Goal: Information Seeking & Learning: Learn about a topic

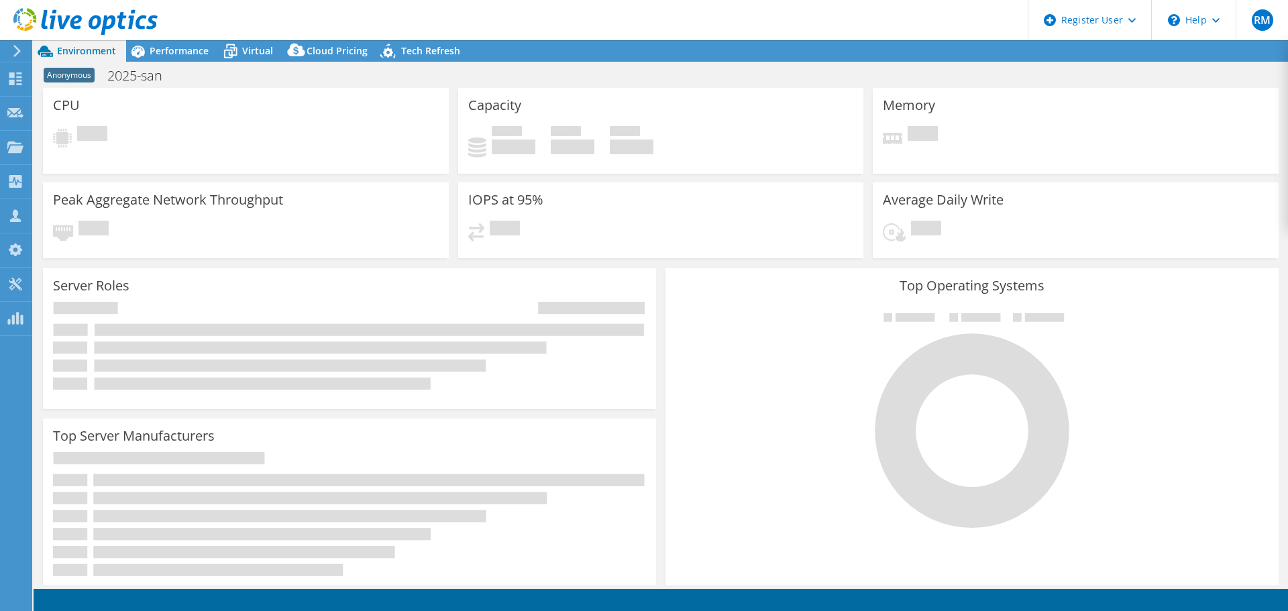
select select "USD"
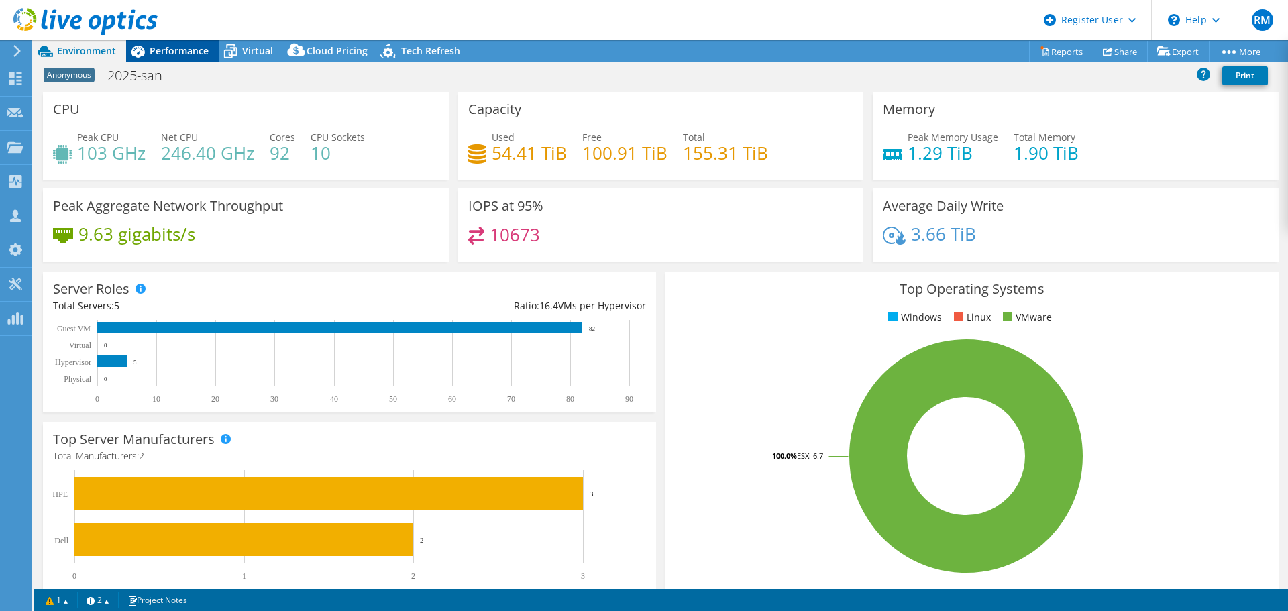
click at [174, 42] on div "Performance" at bounding box center [172, 50] width 93 height 21
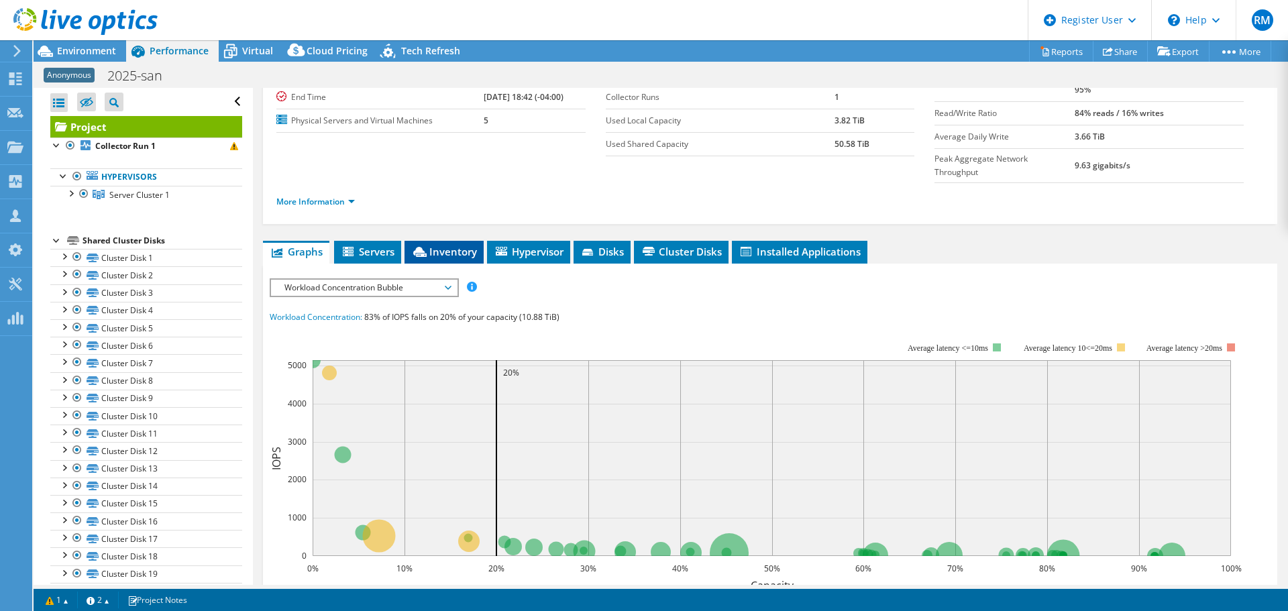
click at [440, 245] on span "Inventory" at bounding box center [444, 251] width 66 height 13
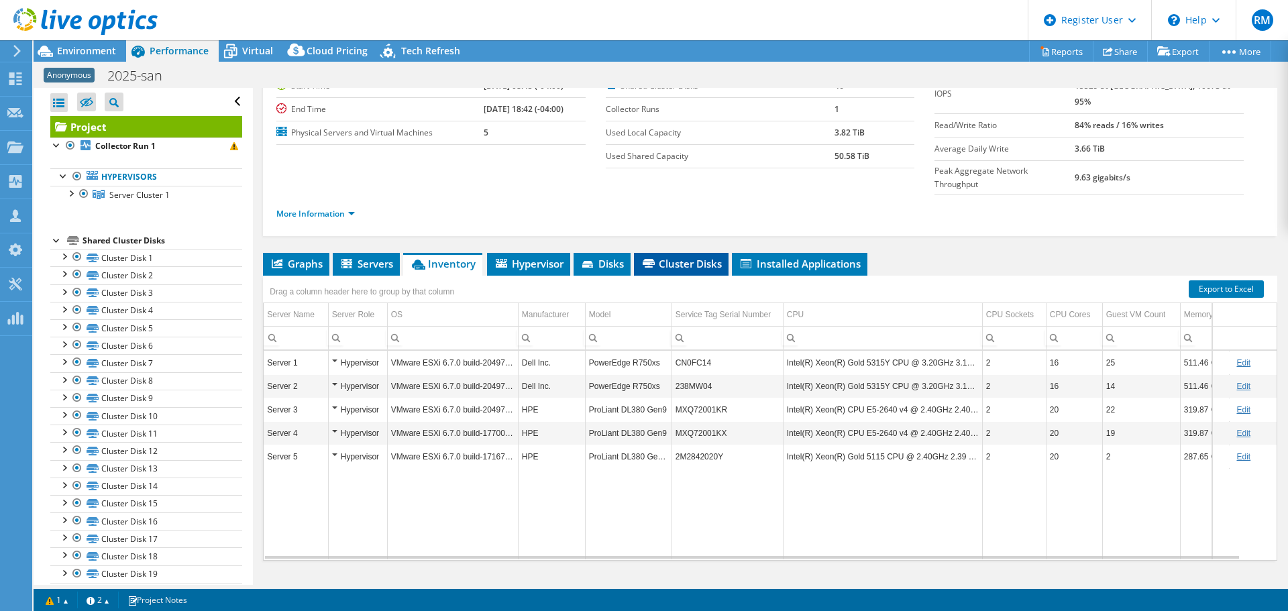
click at [703, 257] on span "Cluster Disks" at bounding box center [681, 263] width 81 height 13
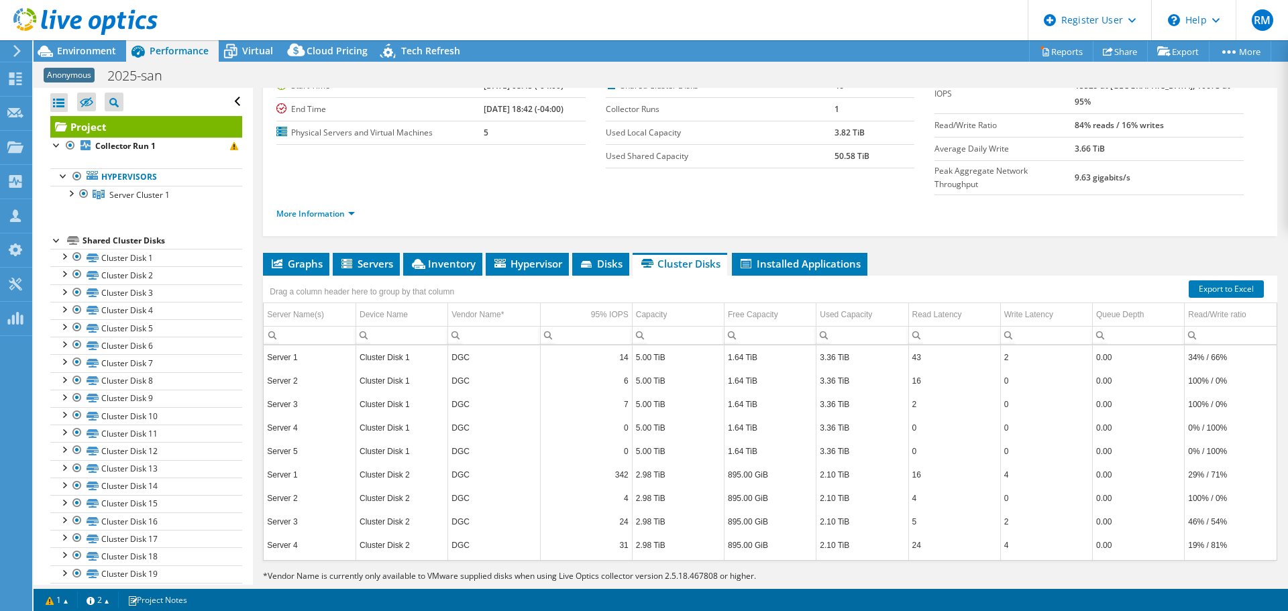
click at [656, 201] on div "More Information" at bounding box center [770, 214] width 988 height 38
click at [300, 257] on span "Graphs" at bounding box center [296, 263] width 53 height 13
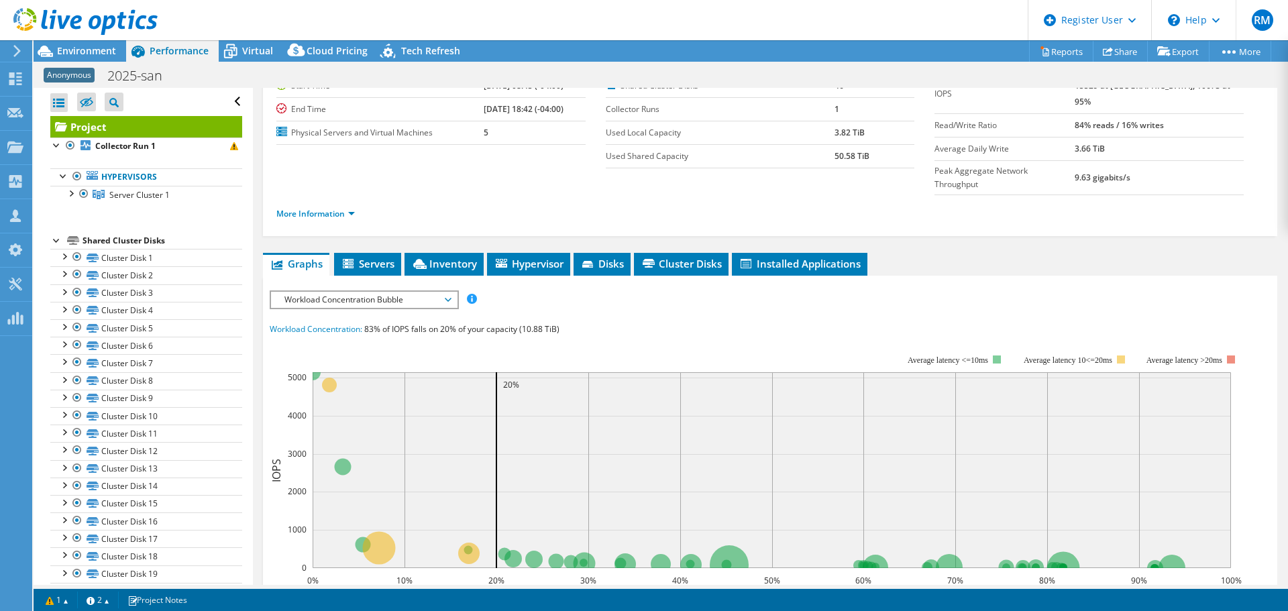
scroll to position [89, 0]
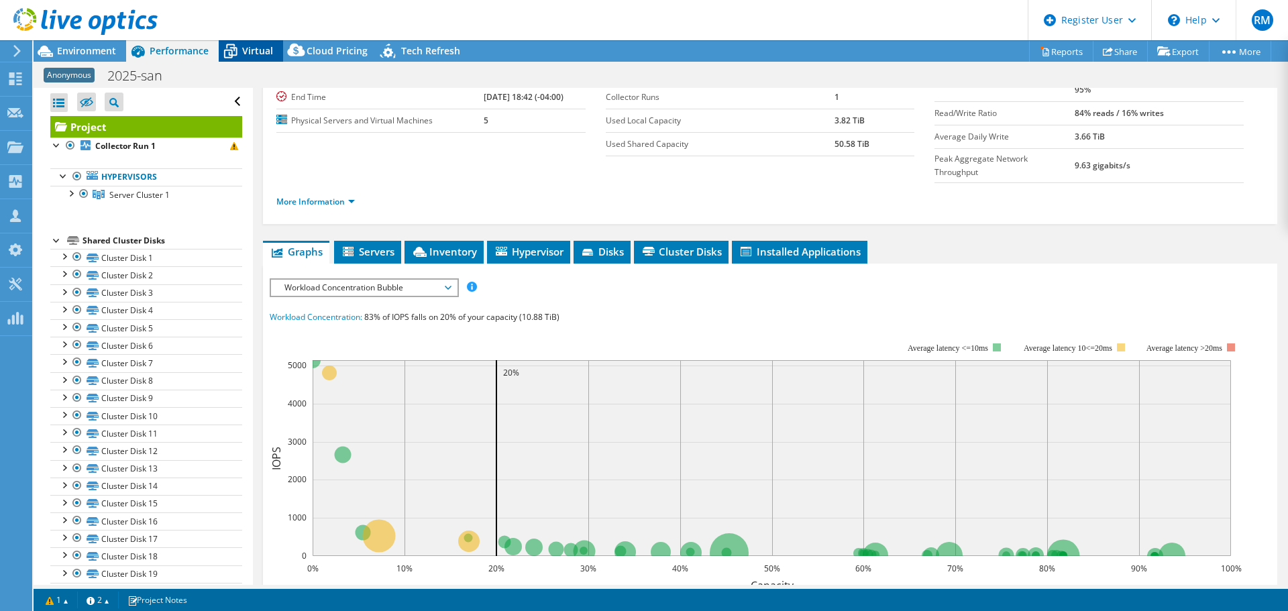
click at [260, 56] on span "Virtual" at bounding box center [257, 50] width 31 height 13
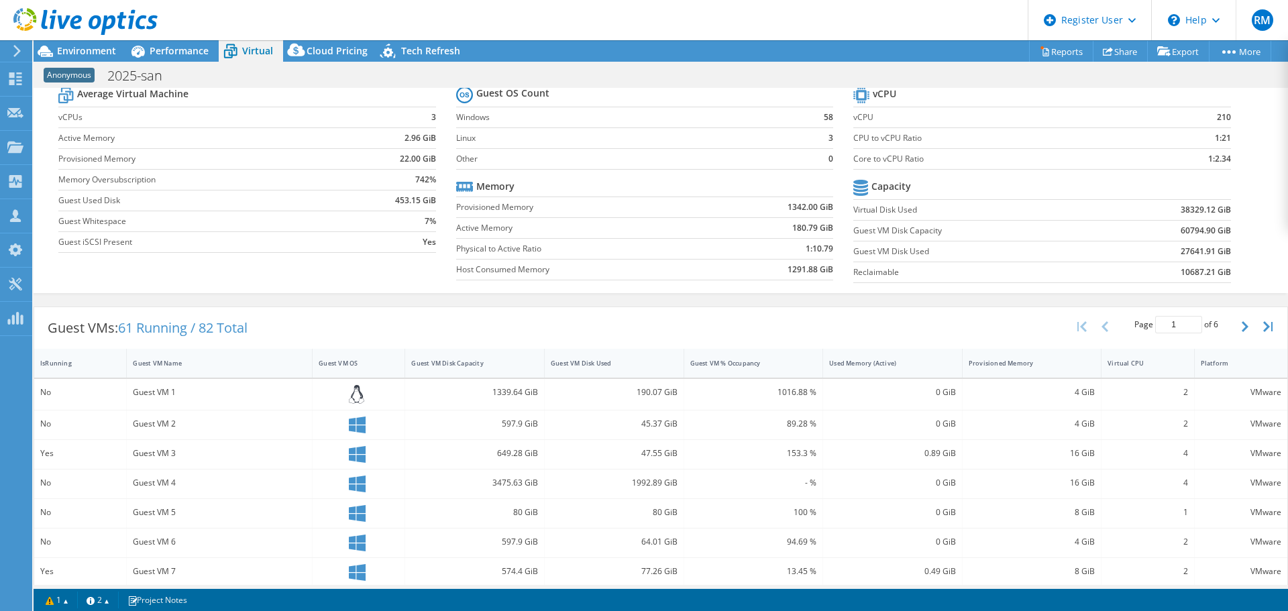
scroll to position [46, 0]
click at [562, 362] on div "Guest VM Disk Used" at bounding box center [606, 362] width 111 height 9
click at [524, 331] on div "Guest VMs: 61 Running / 82 Total Page 1 of 6 5 rows 10 rows 20 rows 25 rows 50 …" at bounding box center [661, 328] width 1254 height 42
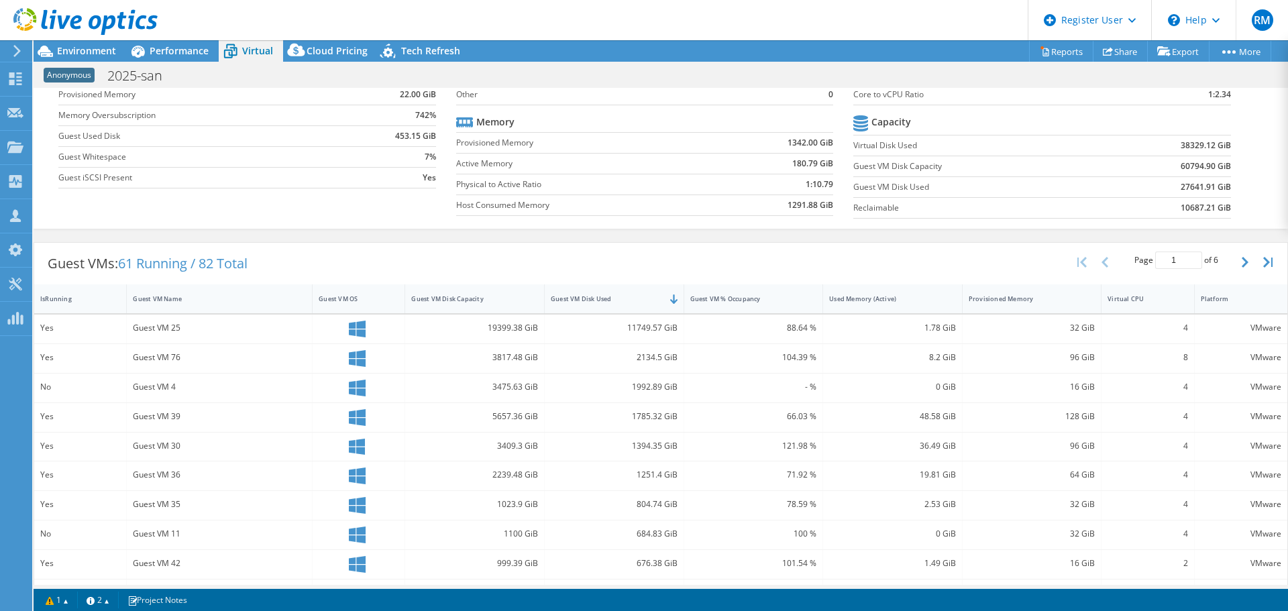
scroll to position [110, 0]
click at [113, 54] on span "Environment" at bounding box center [86, 50] width 59 height 13
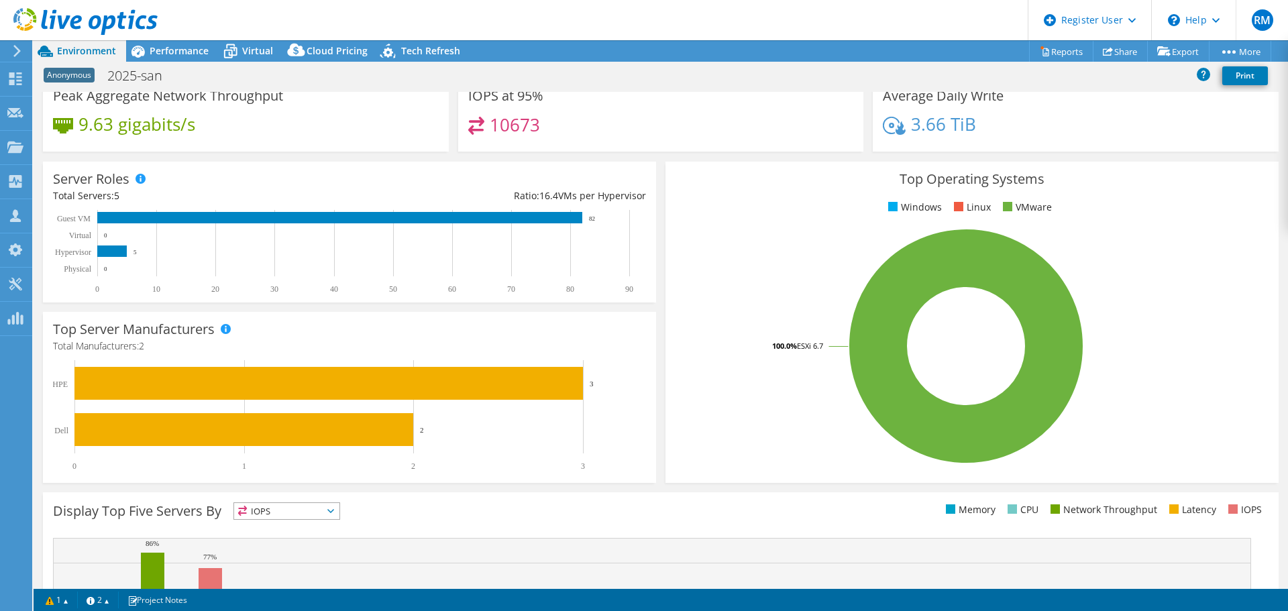
scroll to position [0, 0]
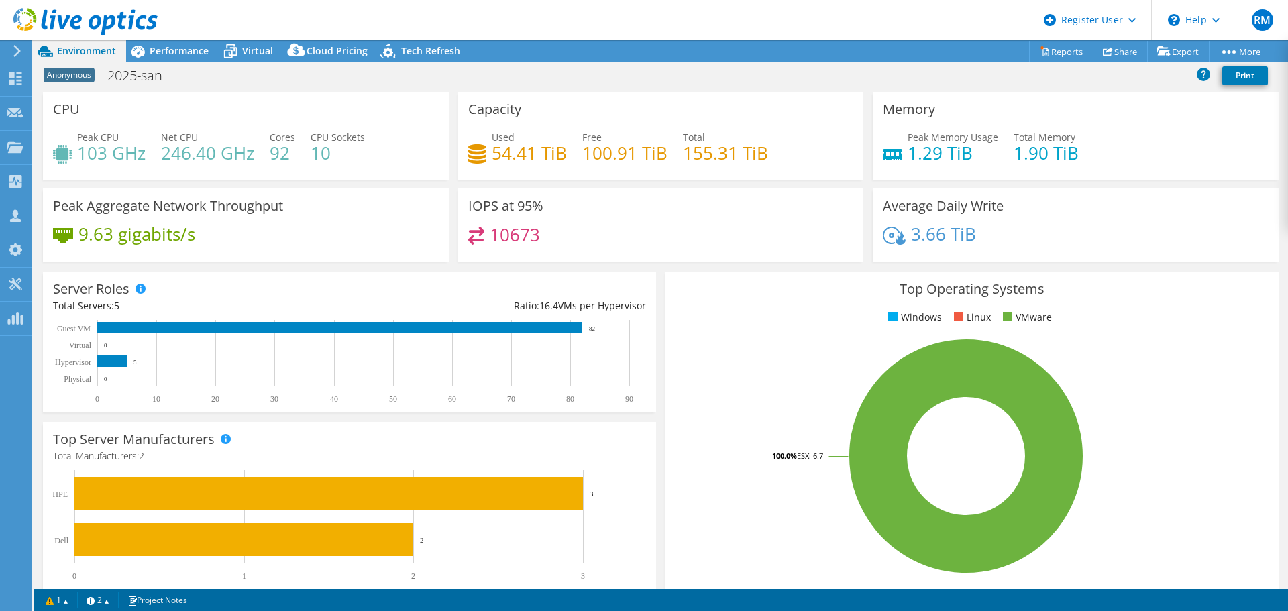
drag, startPoint x: 587, startPoint y: 39, endPoint x: 533, endPoint y: 40, distance: 53.7
click at [533, 40] on div "Project Actions Project Actions Reports Share Export vSAN ReadyNode Sizer" at bounding box center [661, 50] width 1255 height 21
click at [189, 47] on span "Performance" at bounding box center [179, 50] width 59 height 13
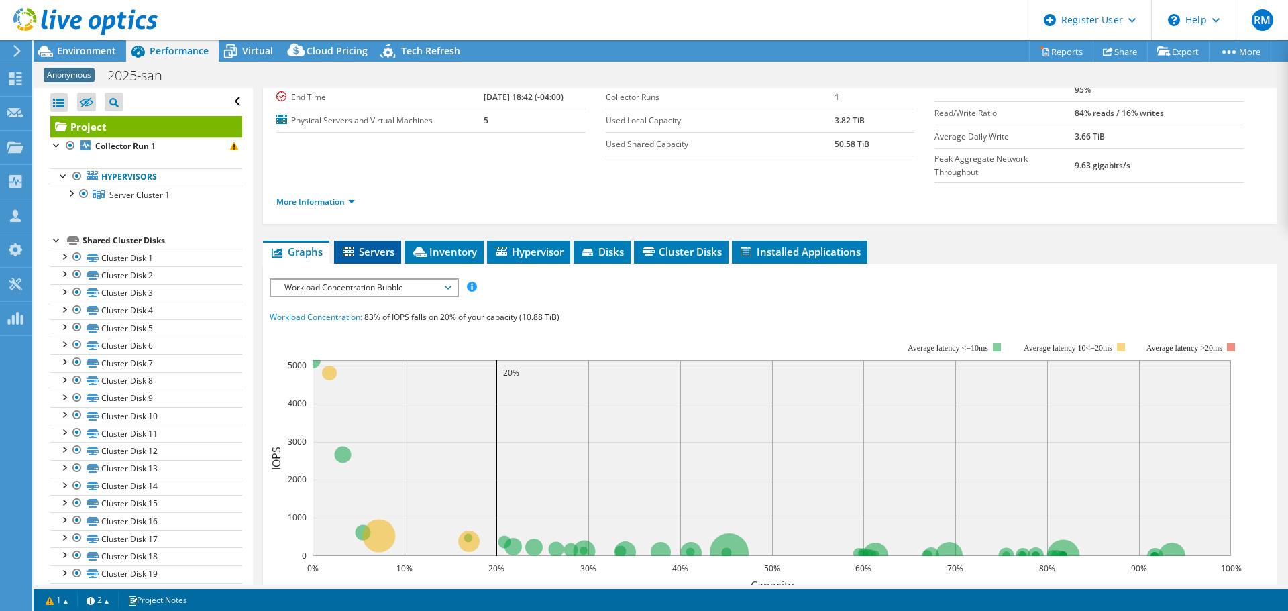
click at [351, 247] on icon at bounding box center [348, 251] width 11 height 9
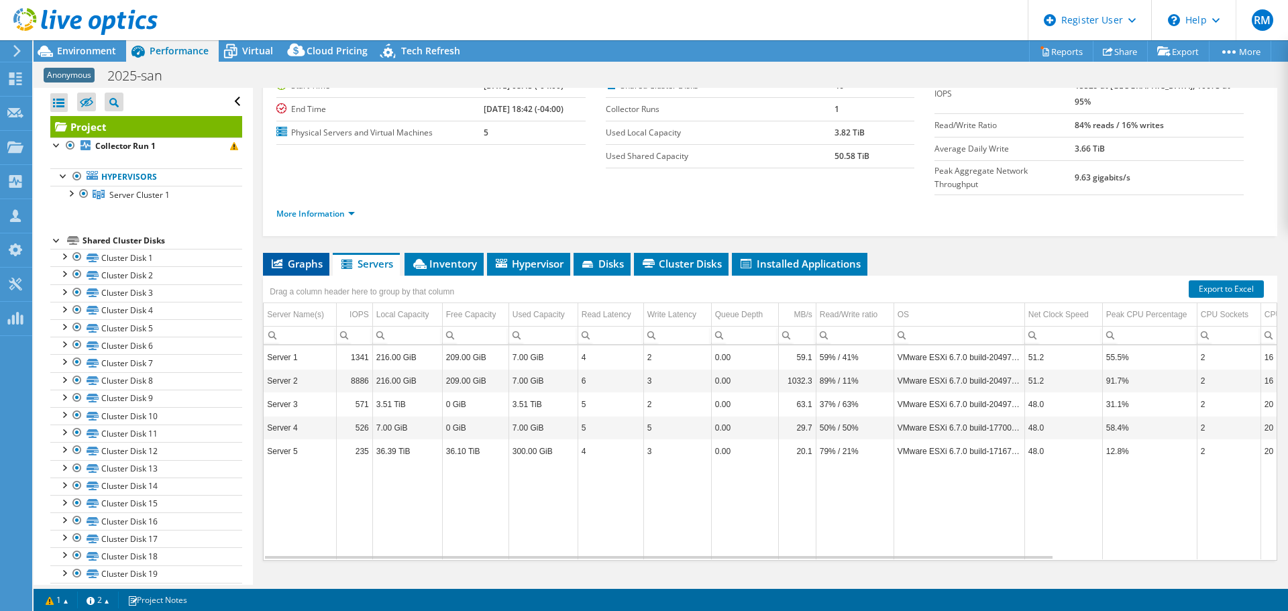
click at [300, 257] on span "Graphs" at bounding box center [296, 263] width 53 height 13
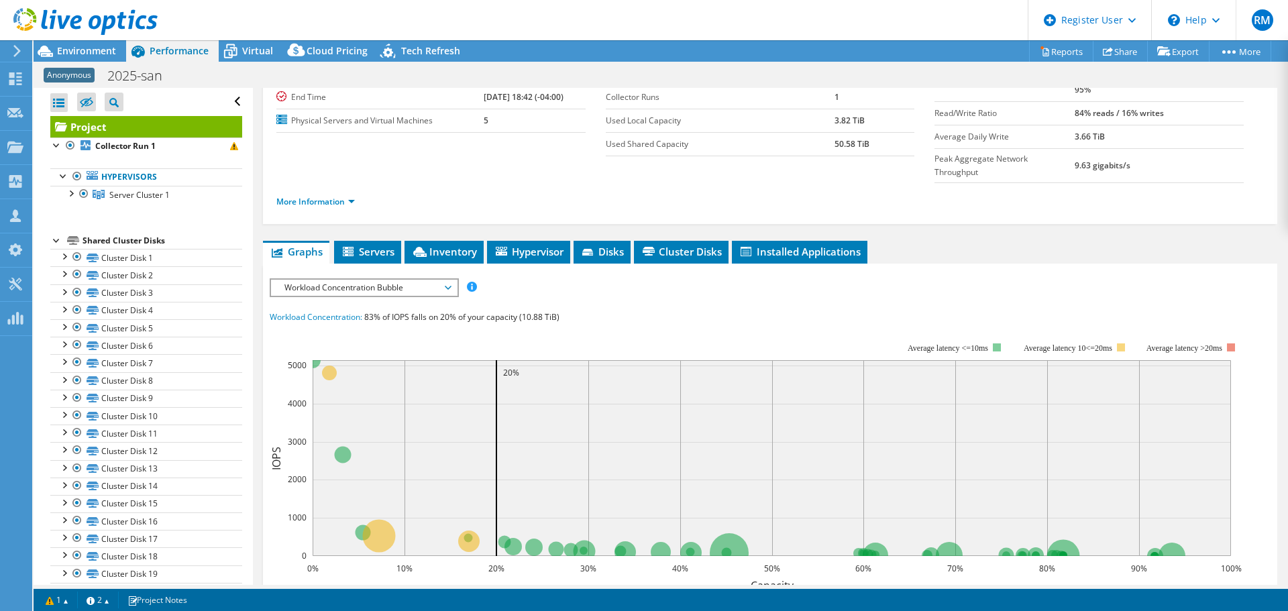
click at [554, 278] on div "IOPS Disk Throughput IO Size Latency Queue Depth CPU Percentage Memory Page Fau…" at bounding box center [770, 526] width 1001 height 497
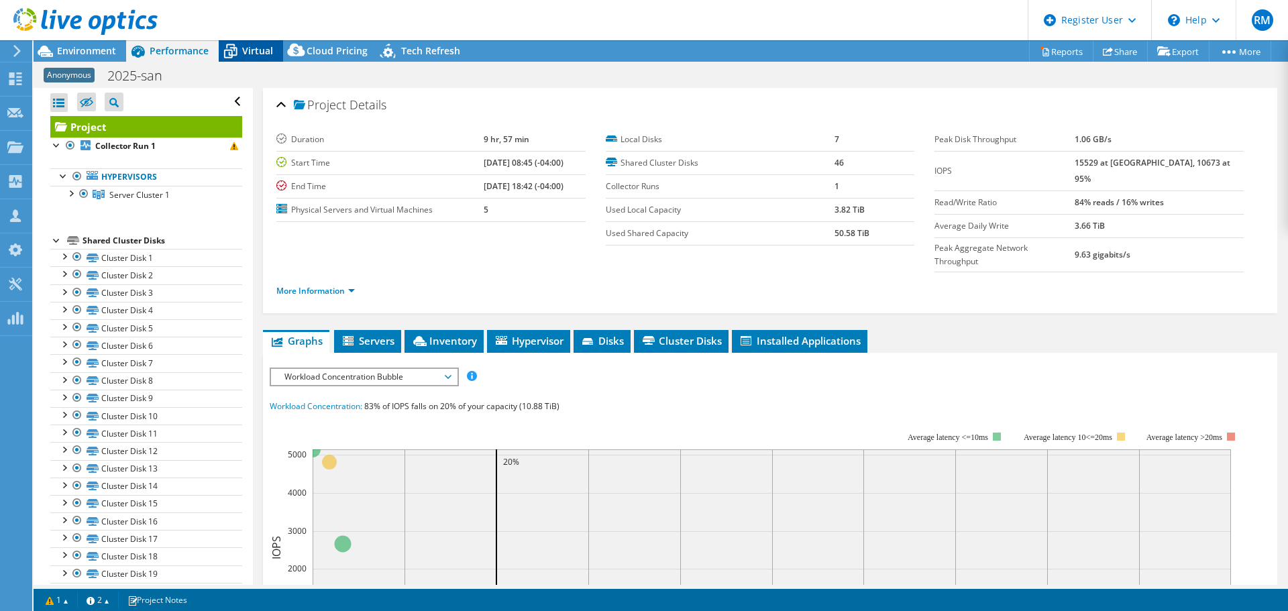
click at [268, 46] on span "Virtual" at bounding box center [257, 50] width 31 height 13
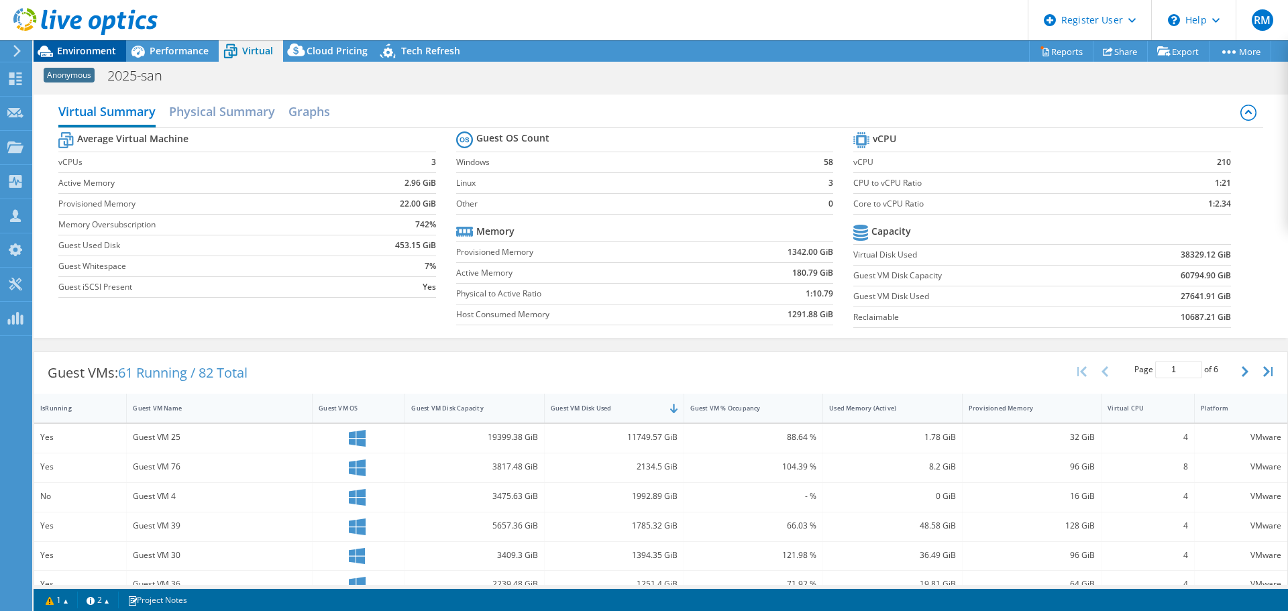
click at [105, 60] on div "Environment" at bounding box center [80, 50] width 93 height 21
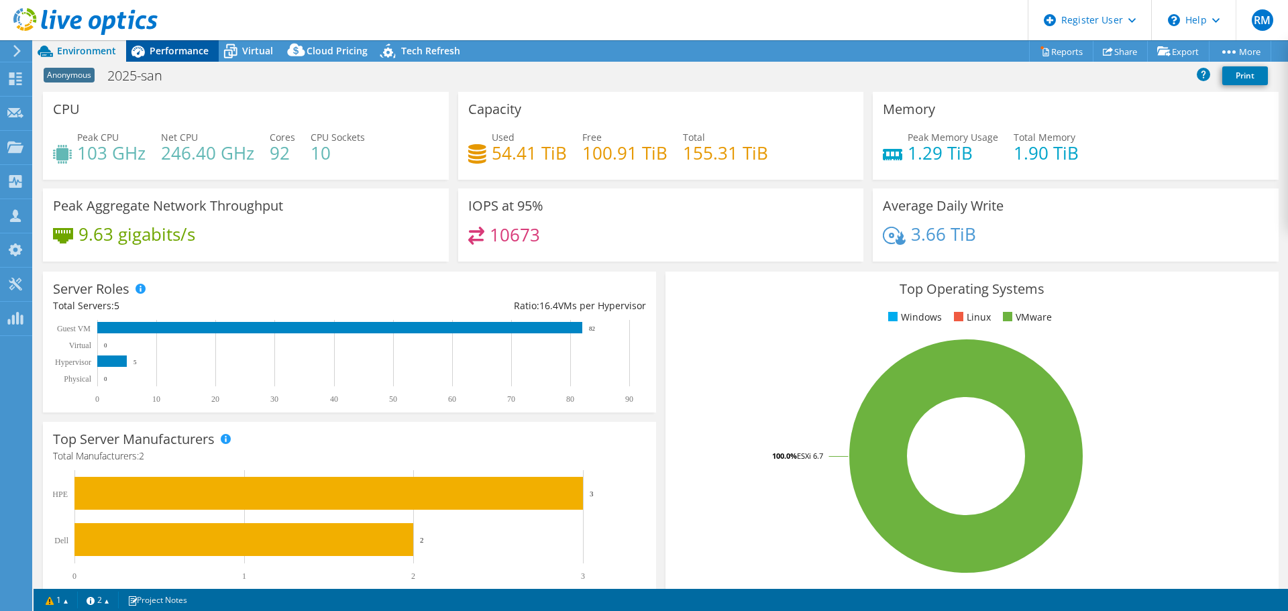
click at [193, 46] on span "Performance" at bounding box center [179, 50] width 59 height 13
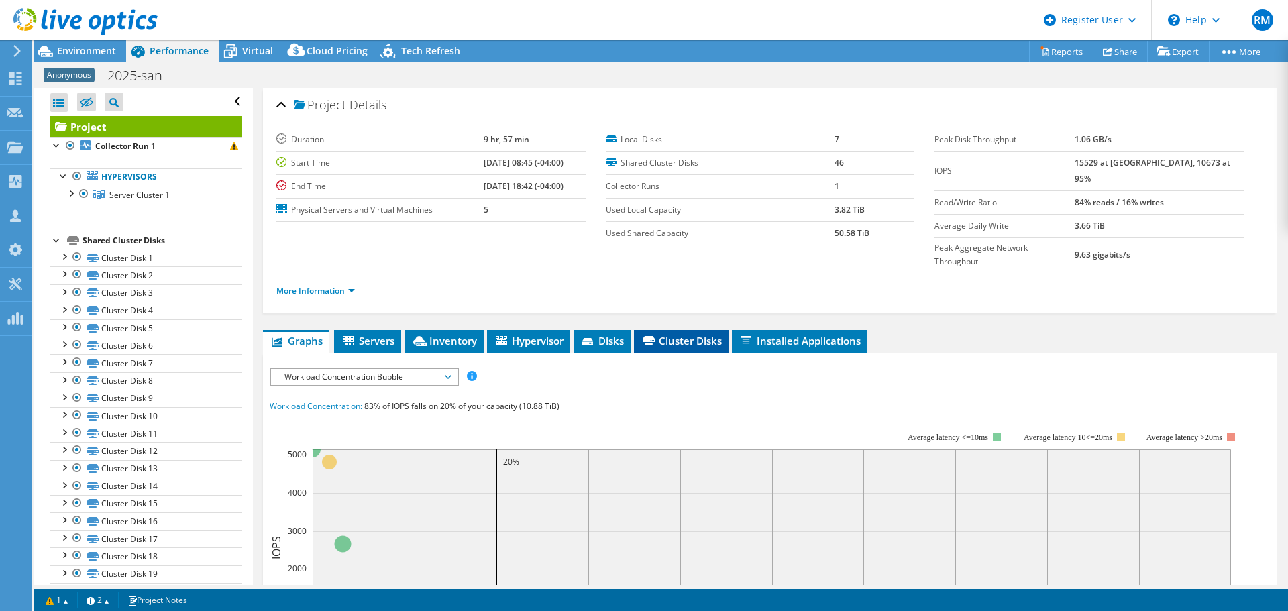
click at [668, 330] on li "Cluster Disks" at bounding box center [681, 341] width 95 height 23
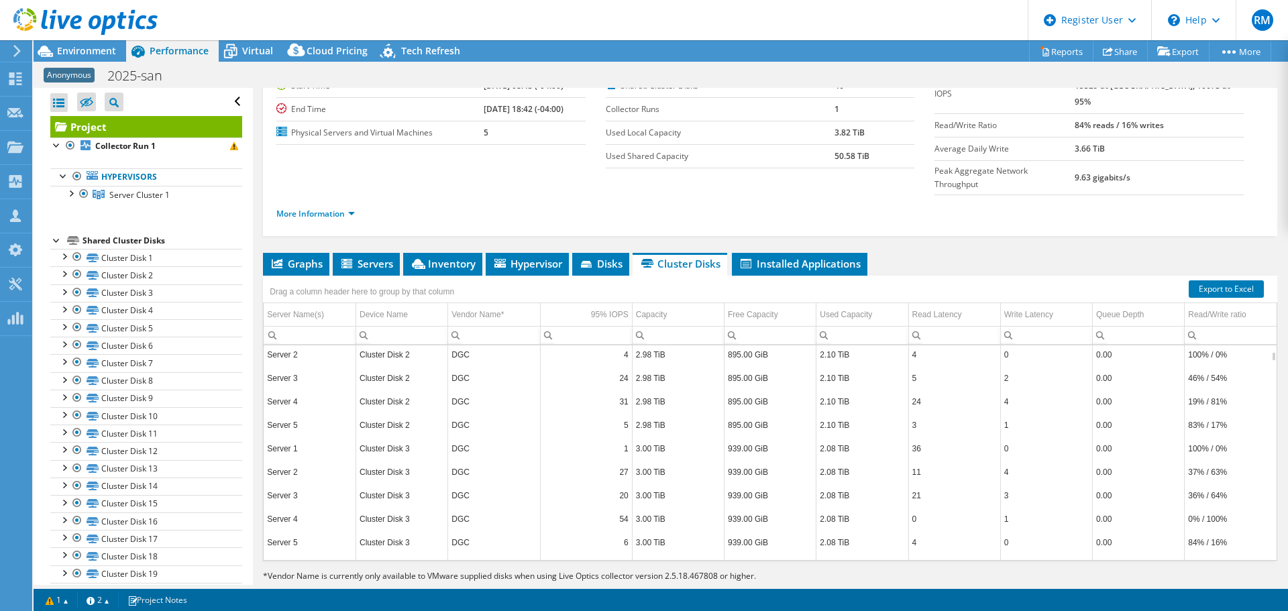
scroll to position [241, 0]
click at [316, 257] on span "Graphs" at bounding box center [296, 263] width 53 height 13
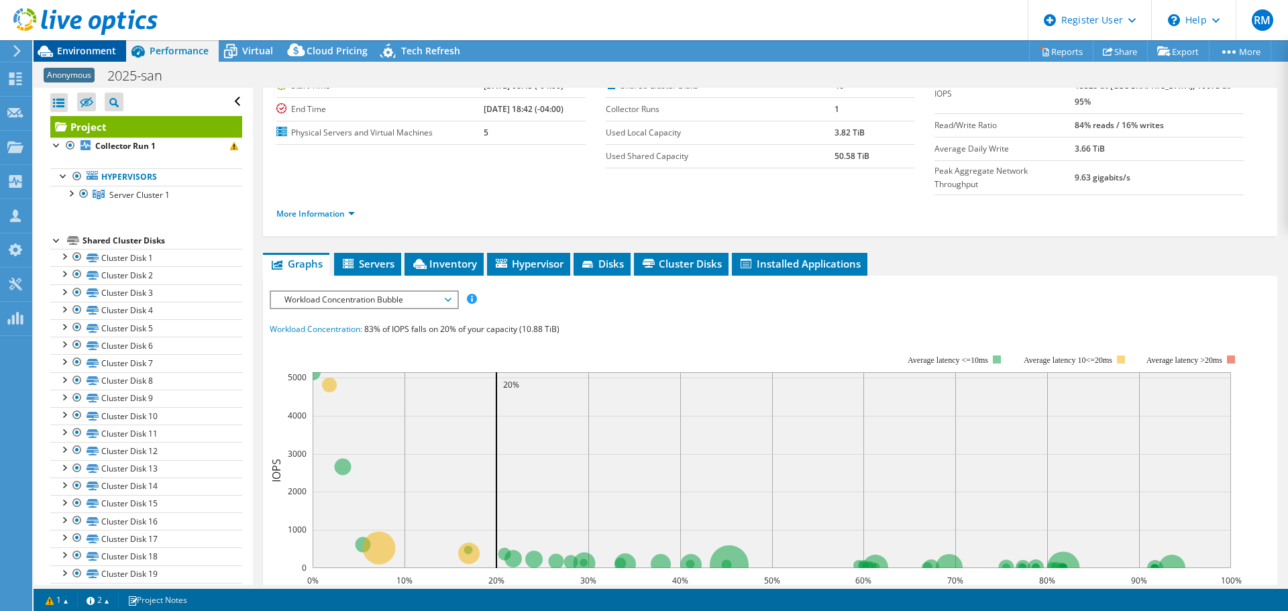
click at [105, 55] on span "Environment" at bounding box center [86, 50] width 59 height 13
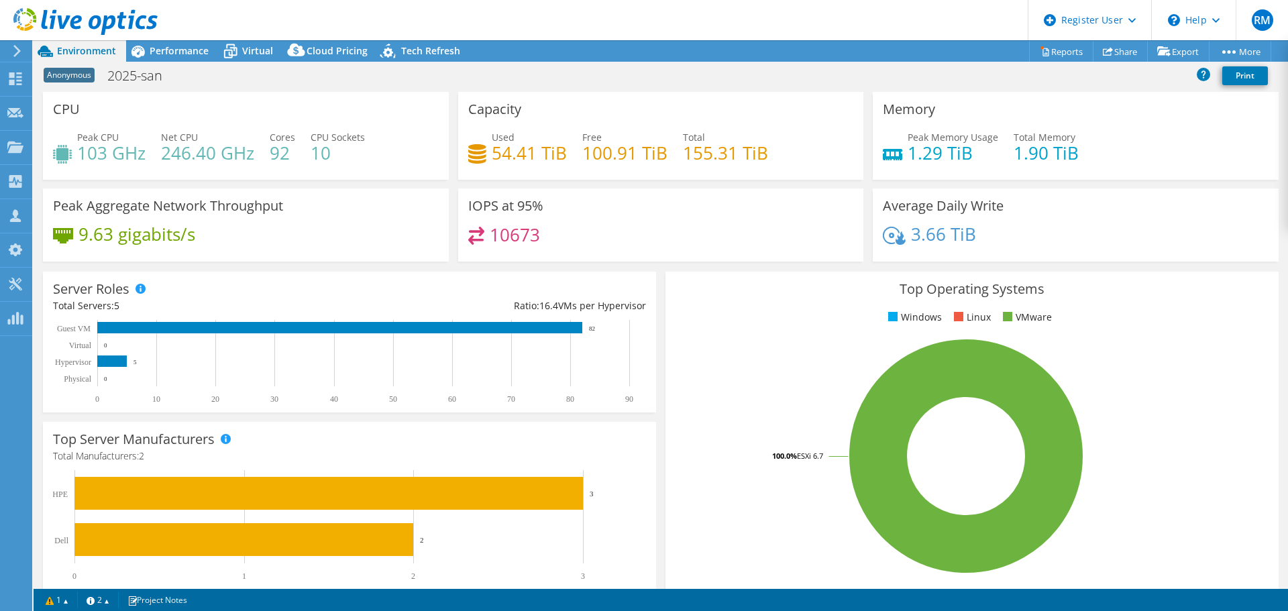
drag, startPoint x: 628, startPoint y: 31, endPoint x: 589, endPoint y: 27, distance: 39.1
click at [589, 27] on header "RM Dell User [PERSON_NAME] [PERSON_NAME][EMAIL_ADDRESS][PERSON_NAME][DOMAIN_NAM…" at bounding box center [644, 20] width 1288 height 40
click at [232, 58] on icon at bounding box center [230, 51] width 23 height 23
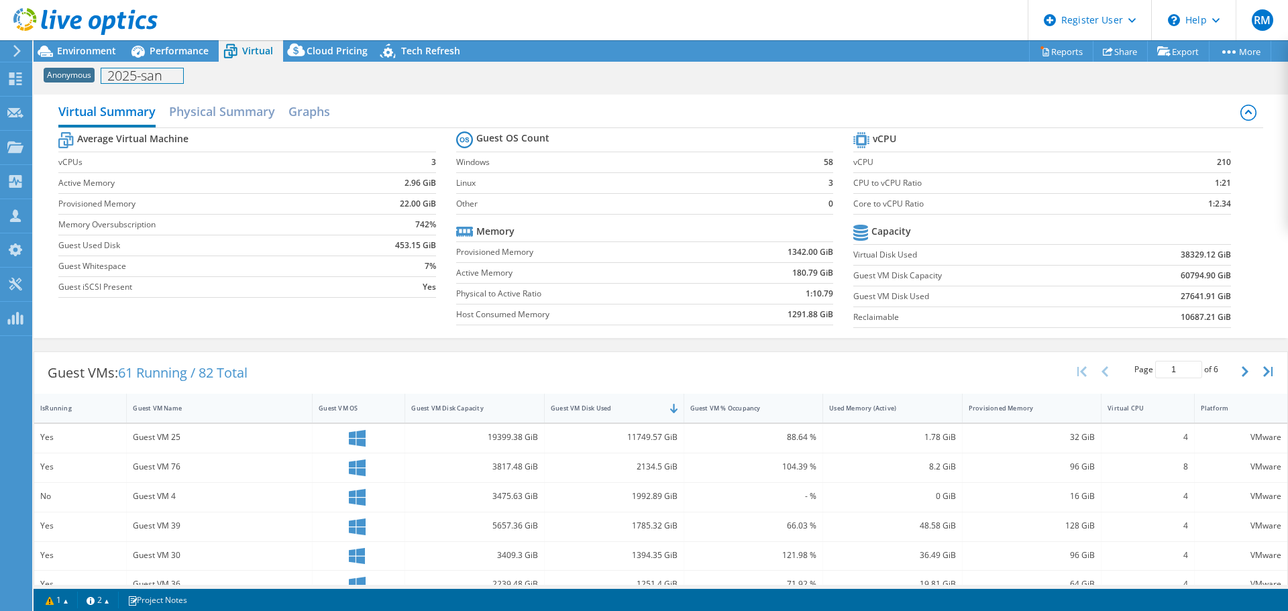
click at [193, 62] on div "Anonymous 2025-san Print" at bounding box center [661, 75] width 1255 height 26
click at [252, 23] on header "RM Dell User [PERSON_NAME] [PERSON_NAME][EMAIL_ADDRESS][PERSON_NAME][DOMAIN_NAM…" at bounding box center [644, 20] width 1288 height 40
click at [181, 55] on span "Performance" at bounding box center [179, 50] width 59 height 13
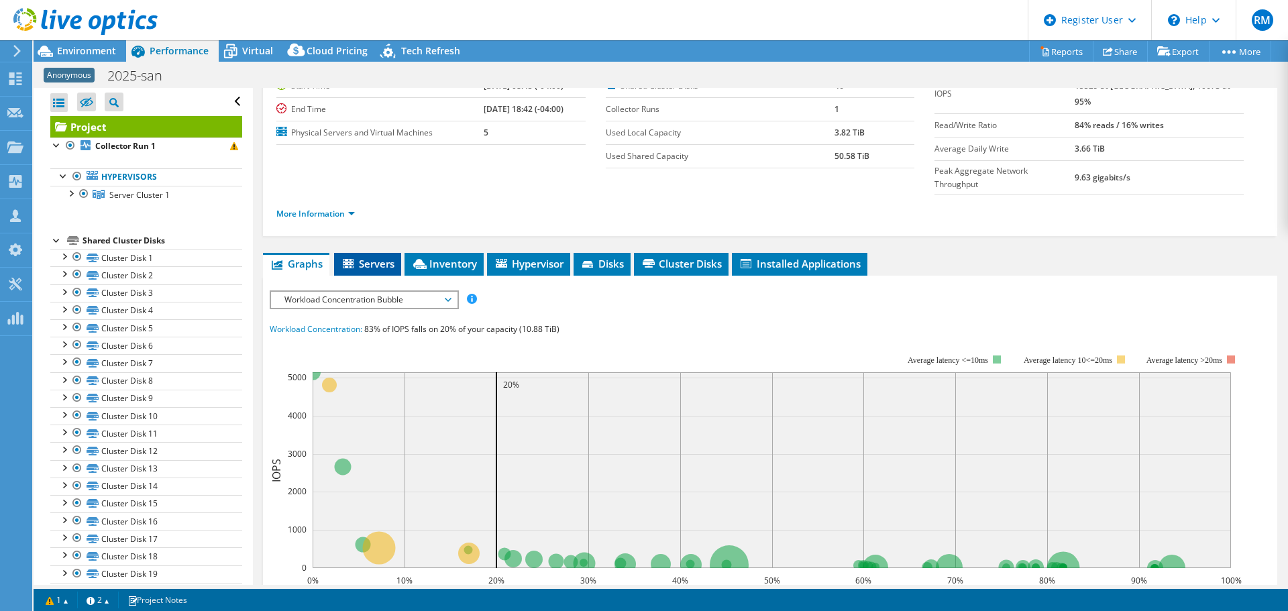
click at [395, 257] on span "Servers" at bounding box center [368, 263] width 54 height 13
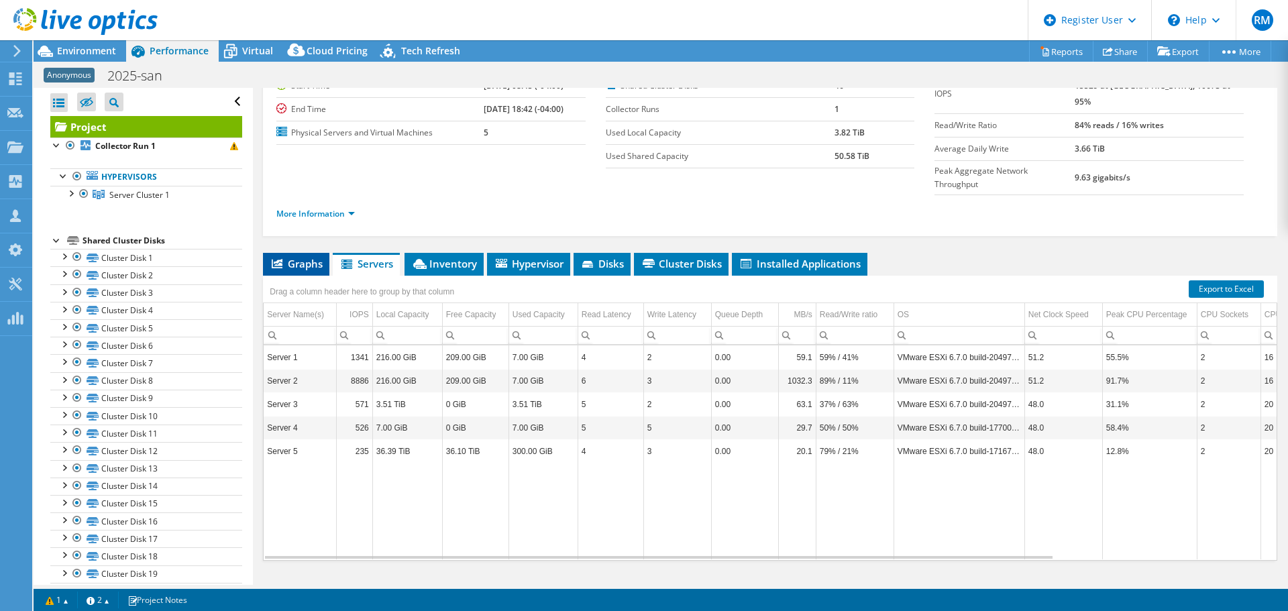
click at [303, 257] on span "Graphs" at bounding box center [296, 263] width 53 height 13
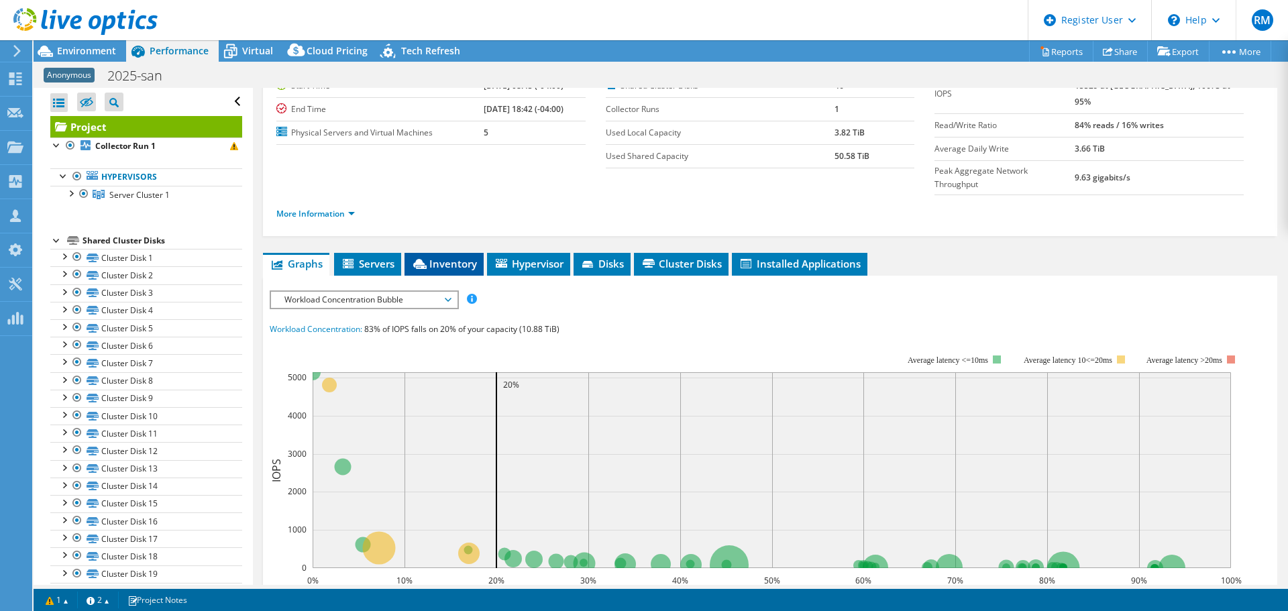
click at [460, 253] on li "Inventory" at bounding box center [444, 264] width 79 height 23
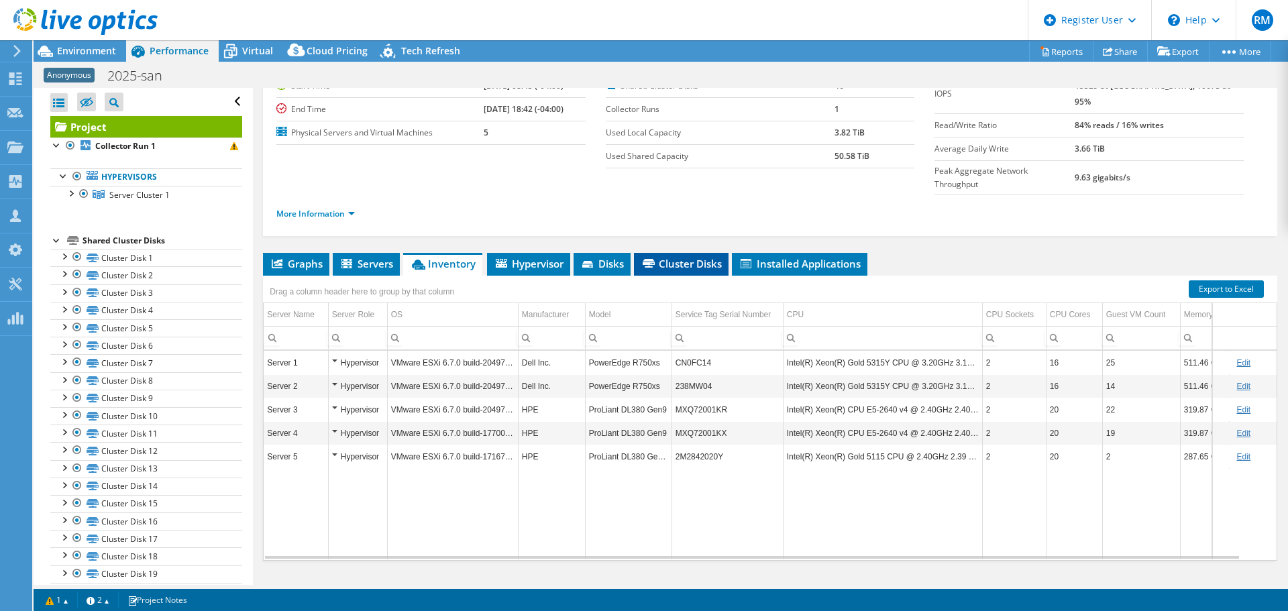
click at [681, 257] on span "Cluster Disks" at bounding box center [681, 263] width 81 height 13
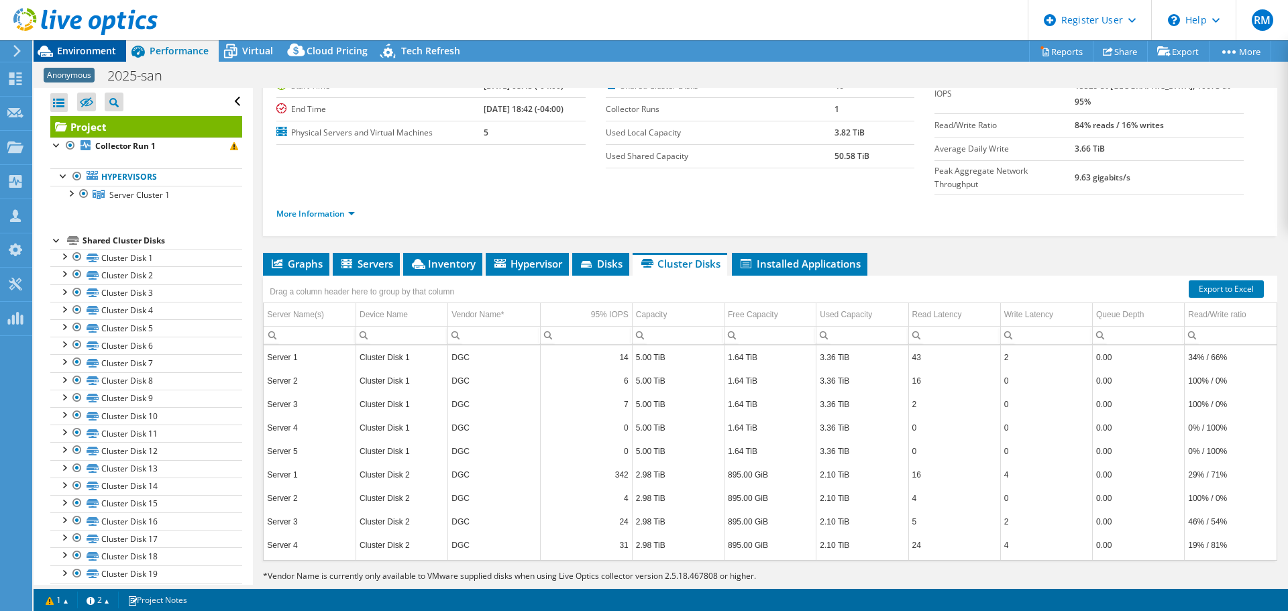
click at [101, 56] on span "Environment" at bounding box center [86, 50] width 59 height 13
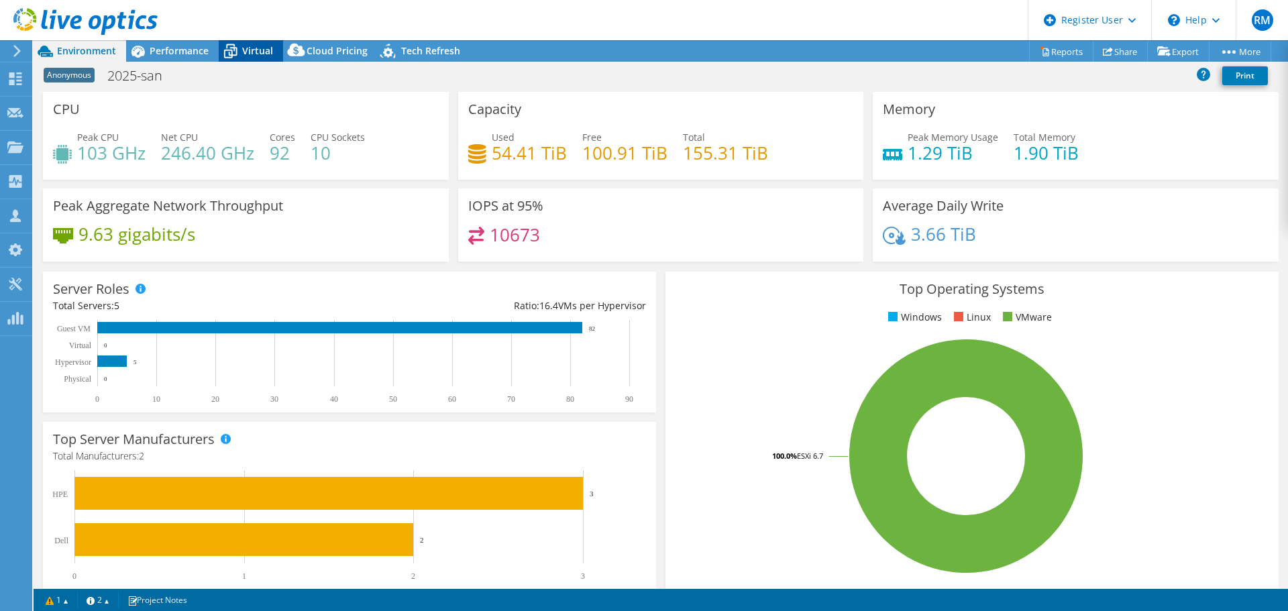
click at [232, 46] on icon at bounding box center [230, 51] width 23 height 23
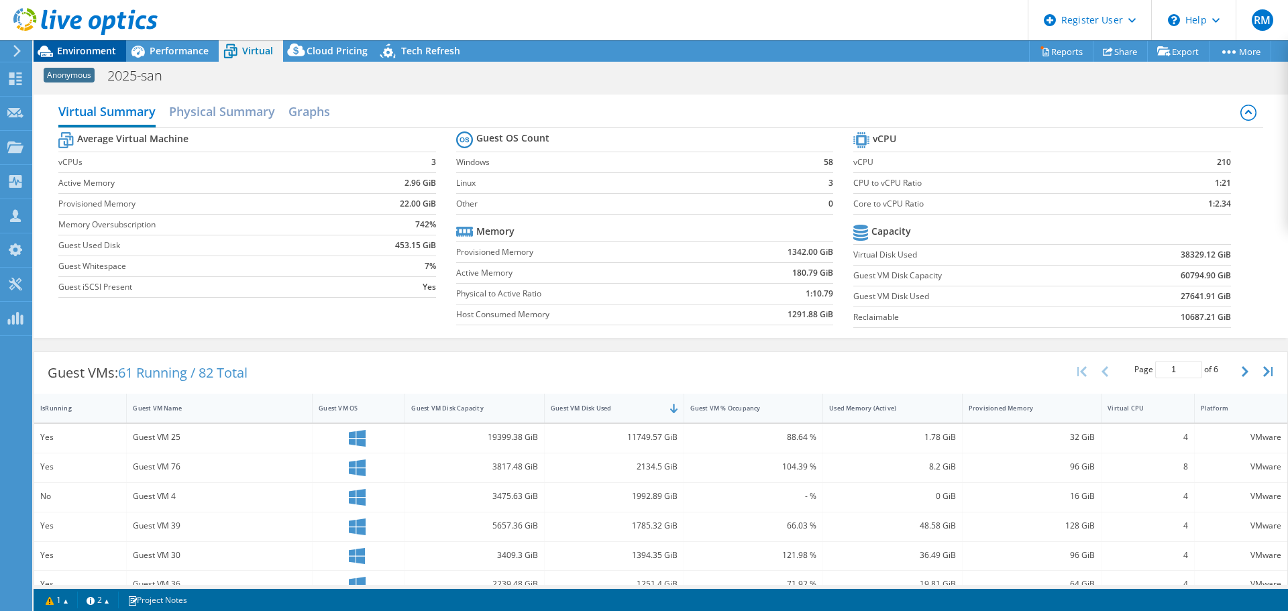
click at [101, 51] on span "Environment" at bounding box center [86, 50] width 59 height 13
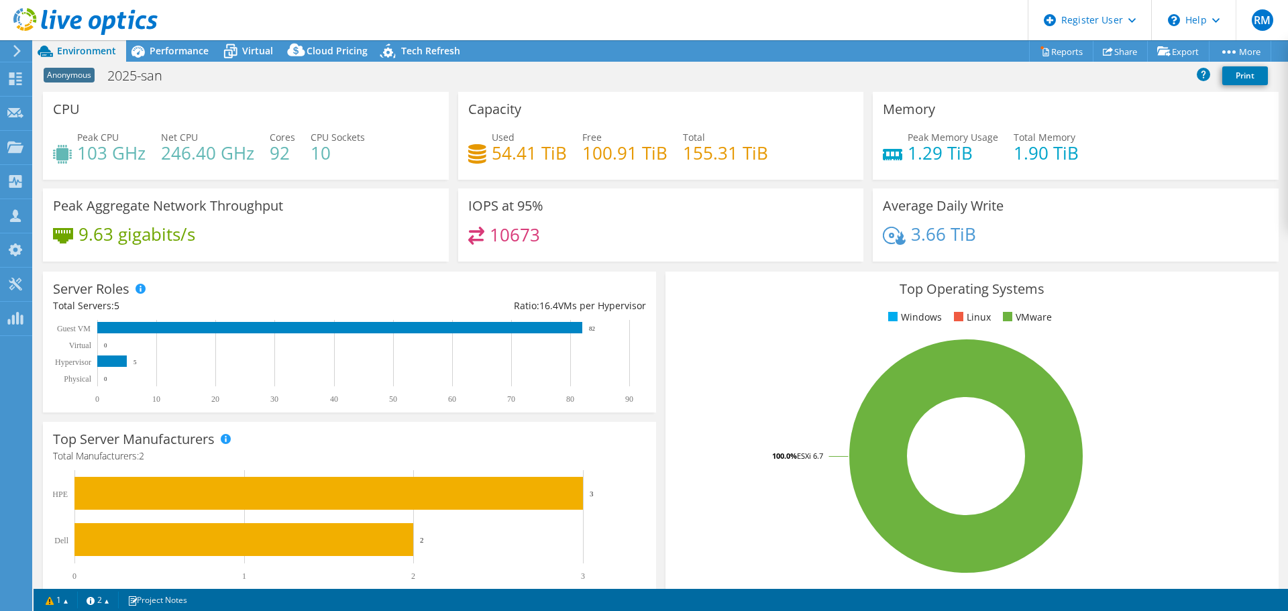
click at [635, 58] on div "Project Actions Project Actions Reports Share Export vSAN ReadyNode Sizer" at bounding box center [661, 50] width 1255 height 21
drag, startPoint x: 628, startPoint y: 36, endPoint x: 597, endPoint y: 30, distance: 32.1
click at [597, 30] on header "RM Dell User [PERSON_NAME] [PERSON_NAME][EMAIL_ADDRESS][PERSON_NAME][DOMAIN_NAM…" at bounding box center [644, 20] width 1288 height 40
click at [156, 56] on span "Performance" at bounding box center [179, 50] width 59 height 13
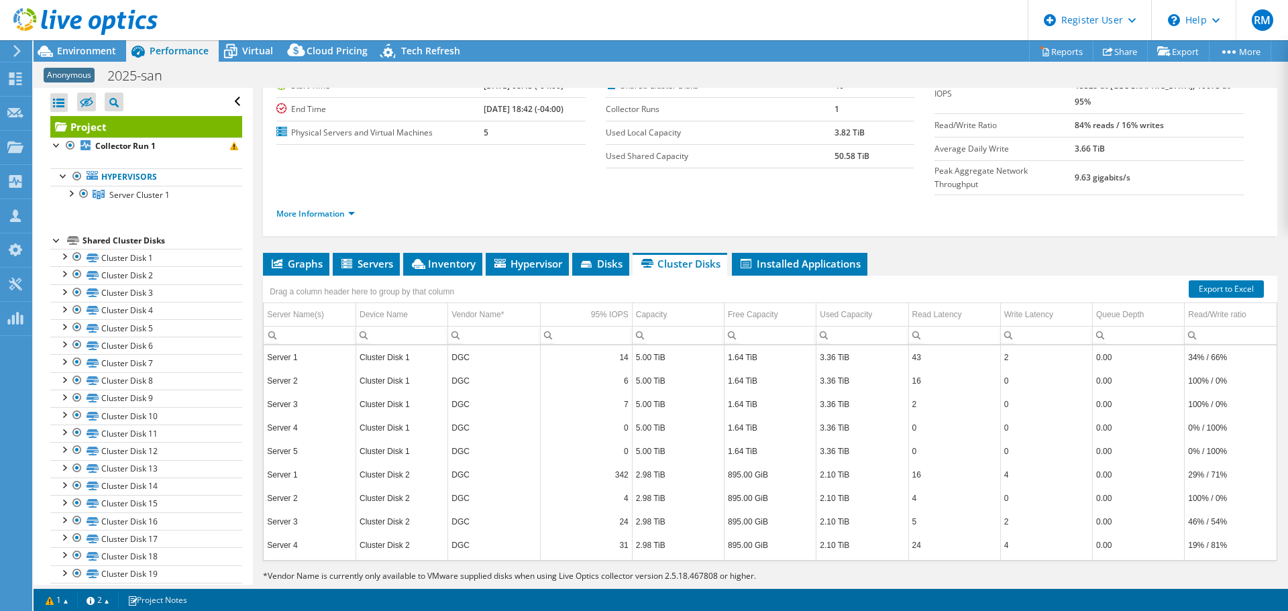
scroll to position [0, 0]
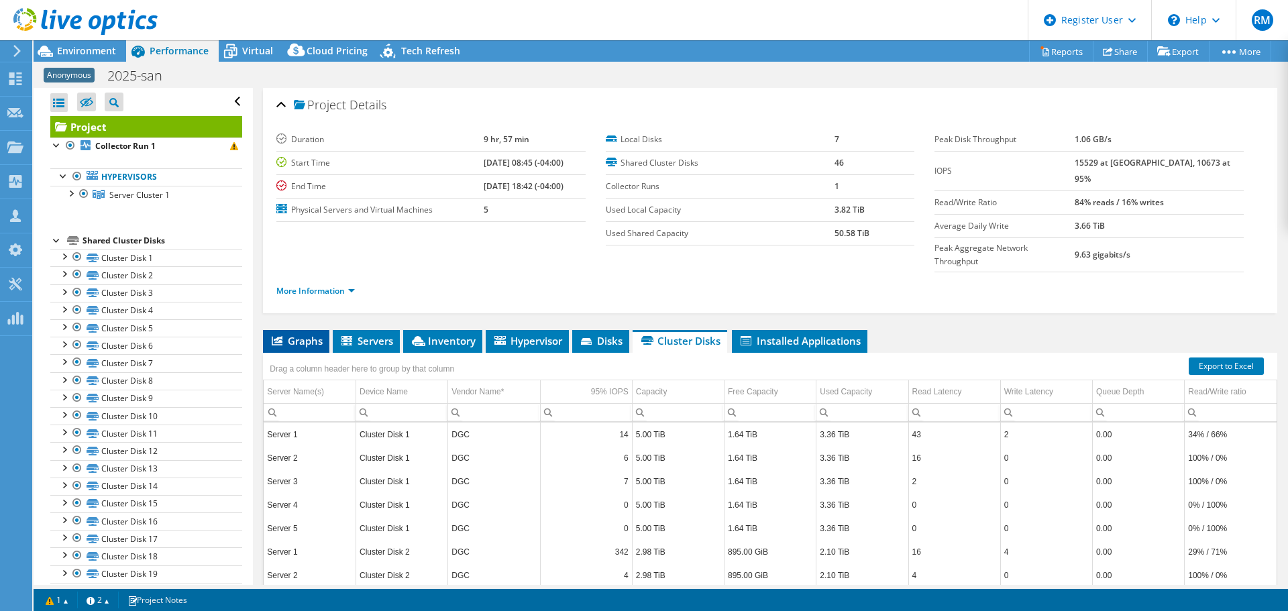
click at [302, 334] on span "Graphs" at bounding box center [296, 340] width 53 height 13
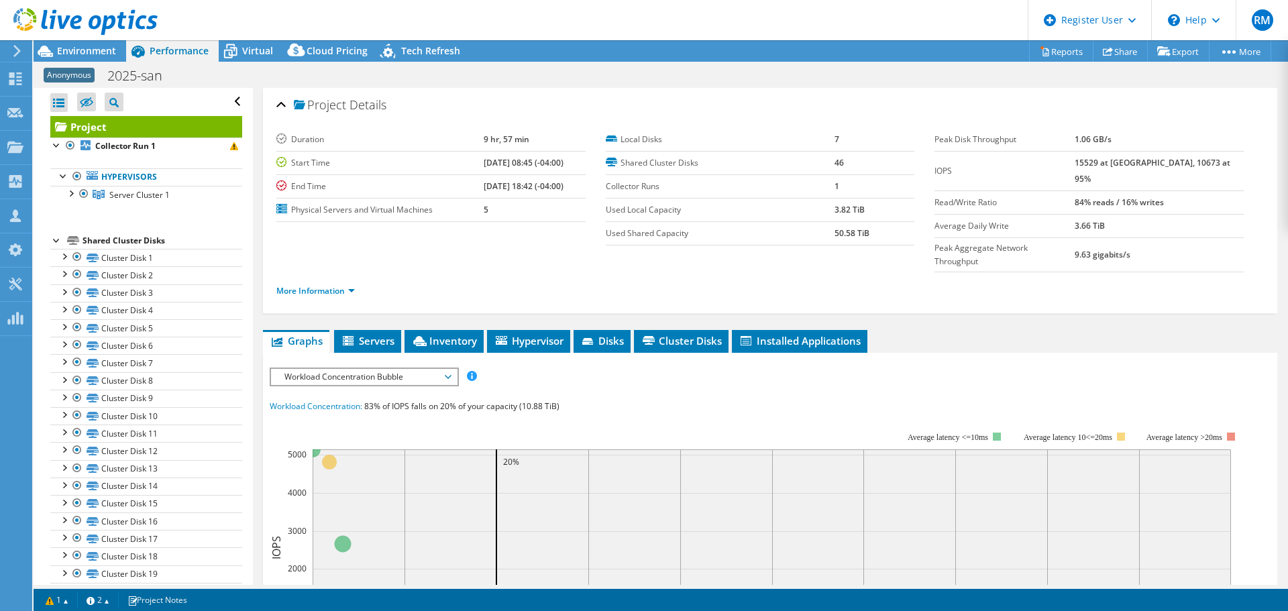
click at [390, 361] on div "IOPS Disk Throughput IO Size Latency Queue Depth CPU Percentage Memory Page Fau…" at bounding box center [770, 612] width 1001 height 503
click at [397, 369] on span "Workload Concentration Bubble" at bounding box center [364, 377] width 172 height 16
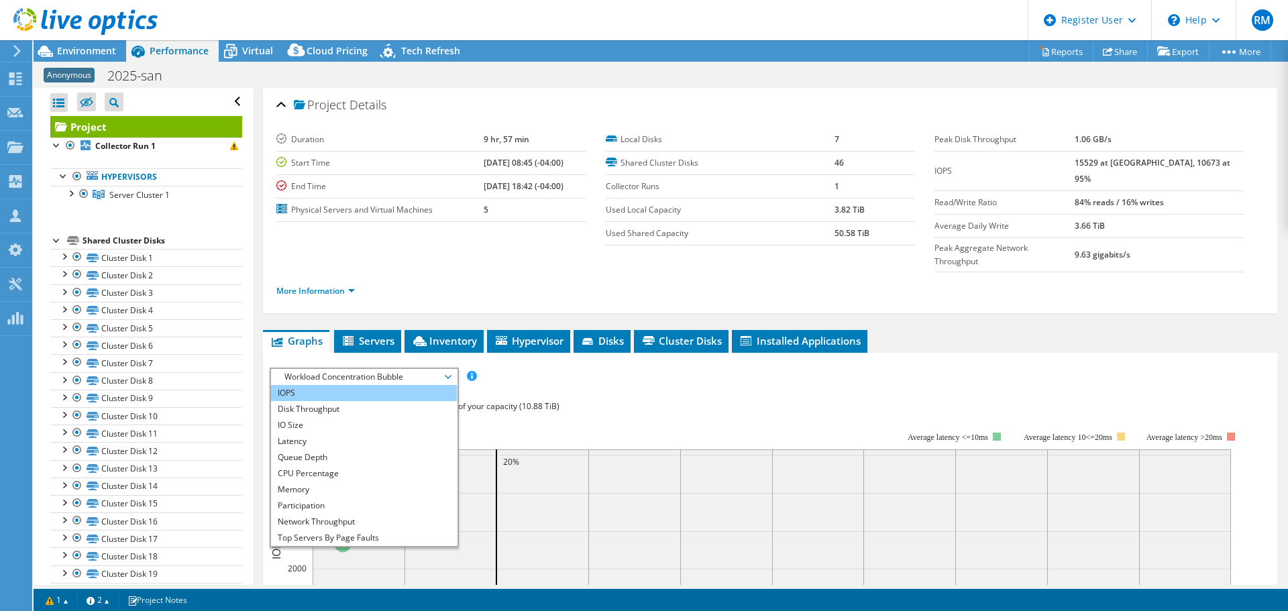
click at [395, 385] on li "IOPS" at bounding box center [364, 393] width 186 height 16
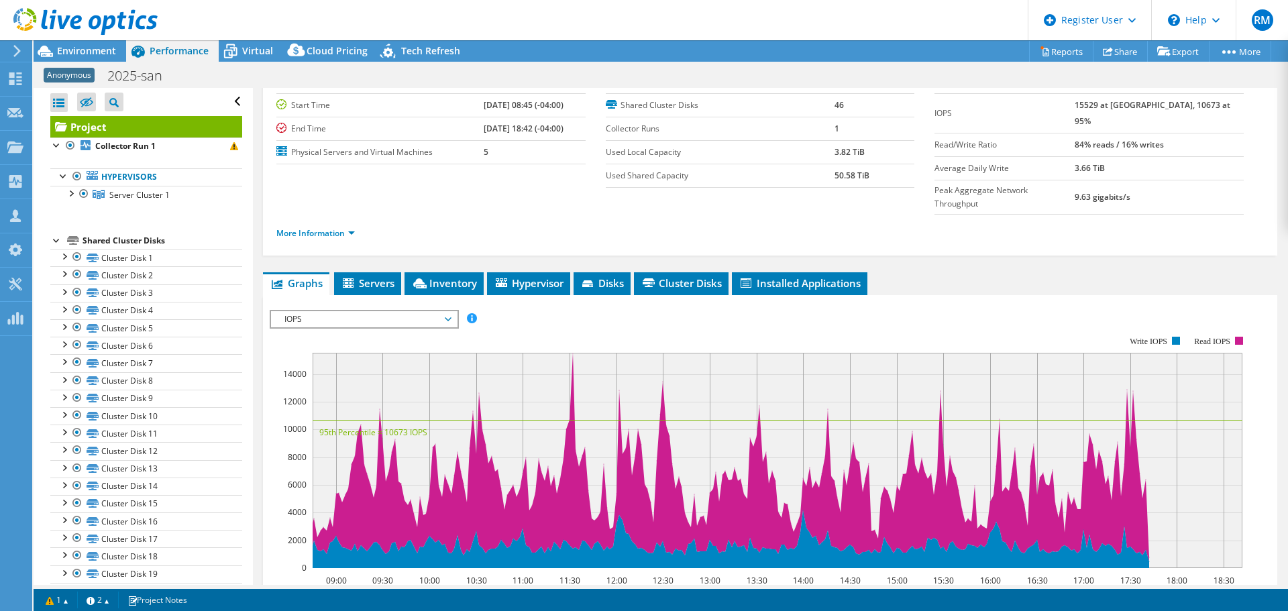
scroll to position [58, 0]
click at [598, 317] on rect at bounding box center [760, 451] width 980 height 268
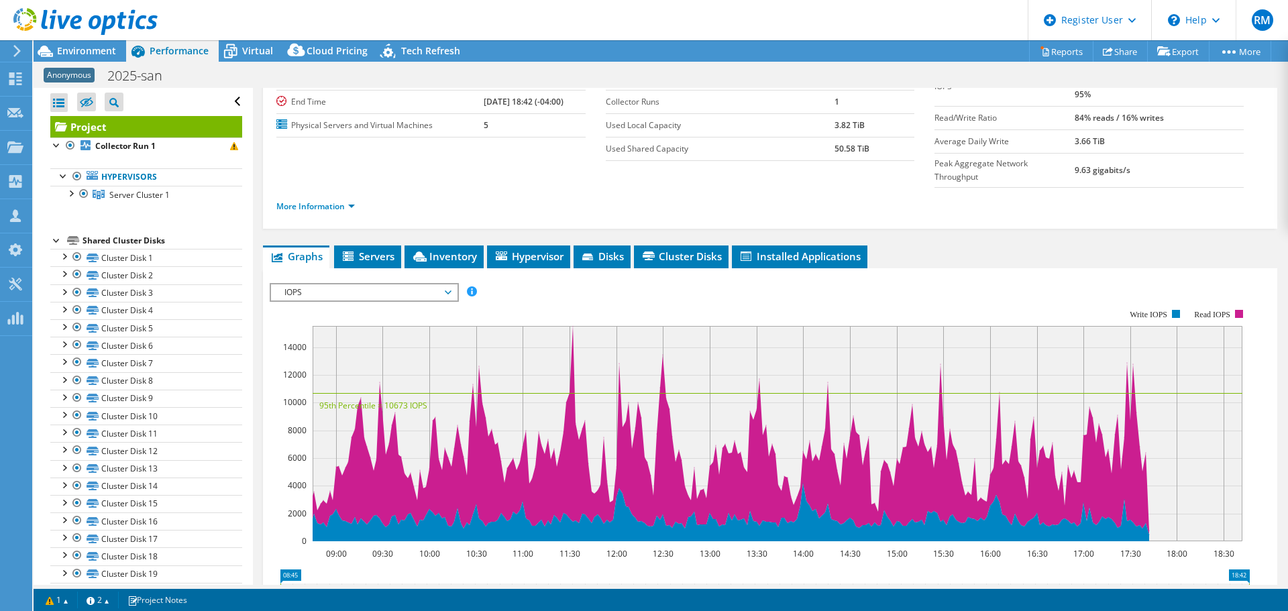
scroll to position [85, 0]
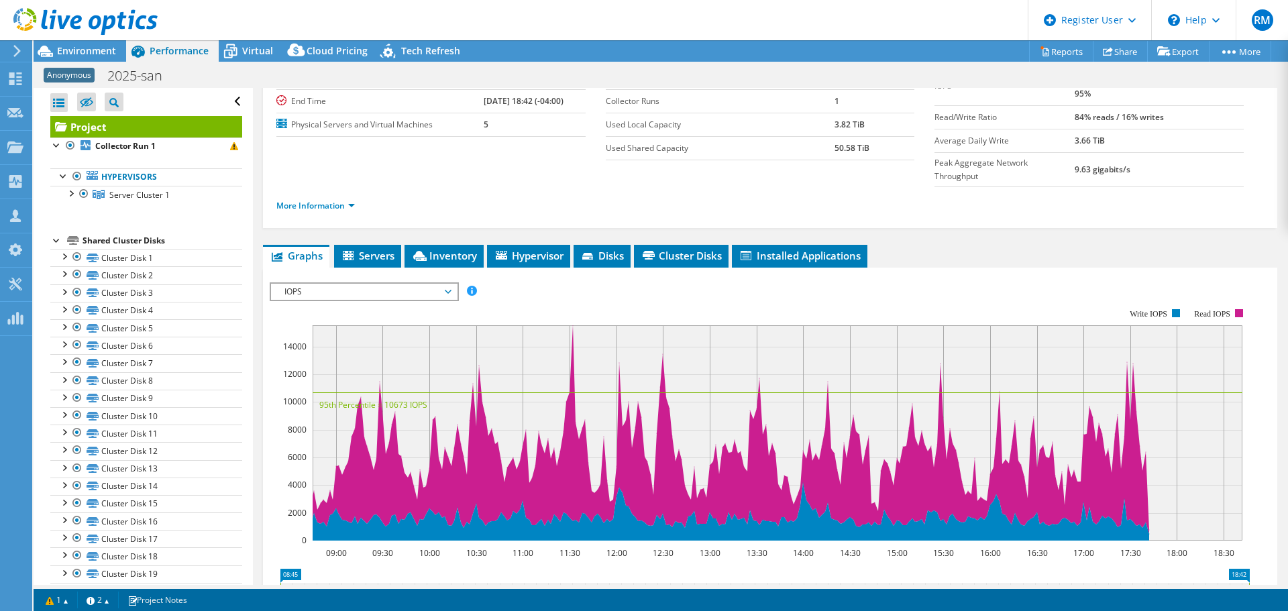
click at [417, 284] on span "IOPS" at bounding box center [364, 292] width 172 height 16
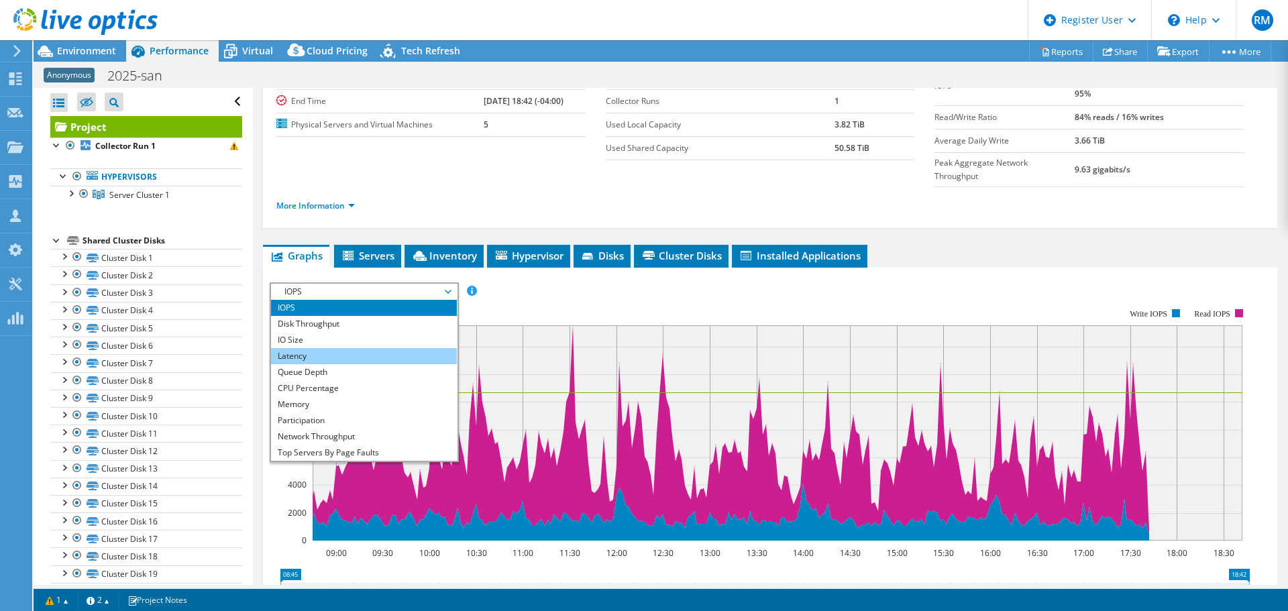
click at [385, 348] on li "Latency" at bounding box center [364, 356] width 186 height 16
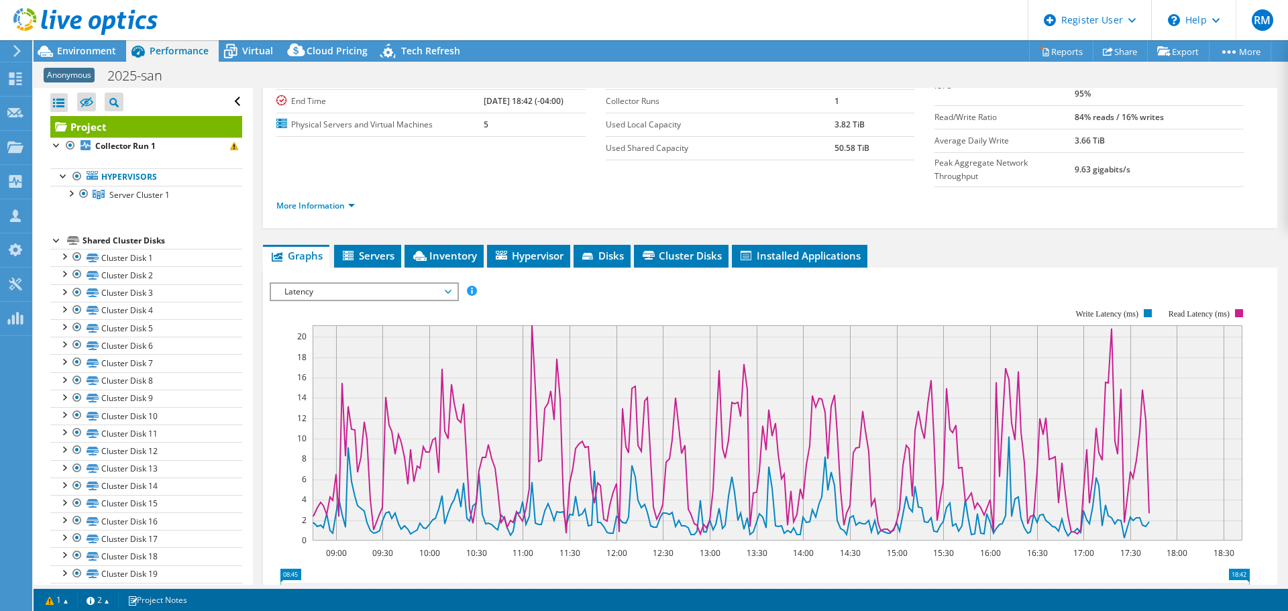
click at [385, 284] on span "Latency" at bounding box center [364, 292] width 172 height 16
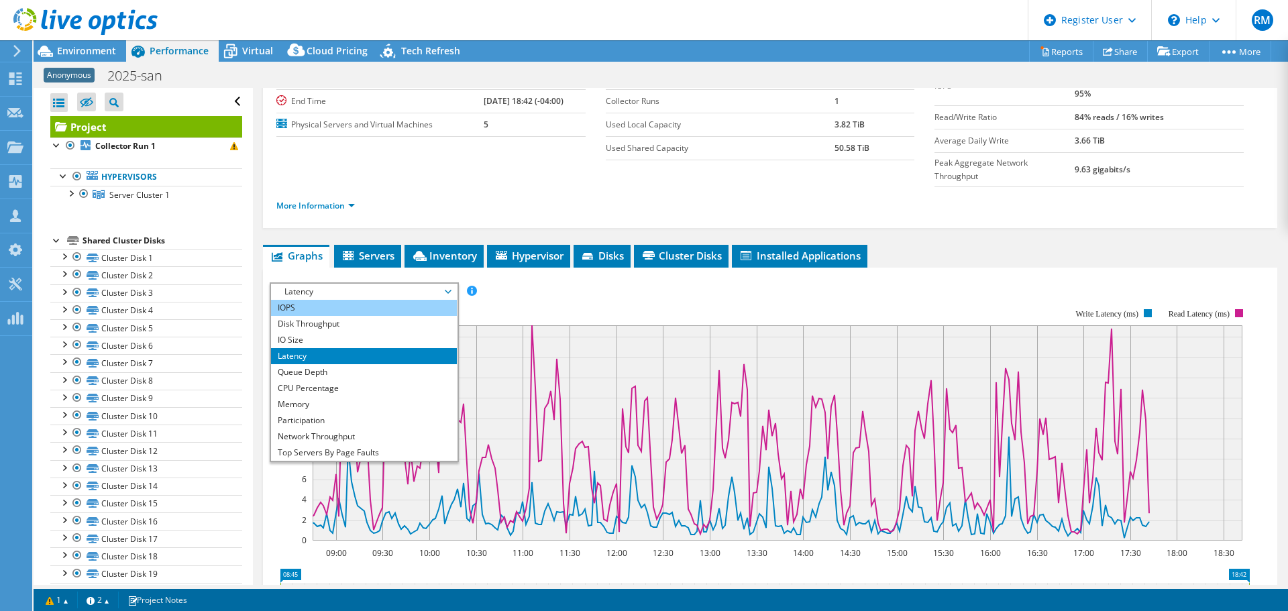
click at [380, 300] on li "IOPS" at bounding box center [364, 308] width 186 height 16
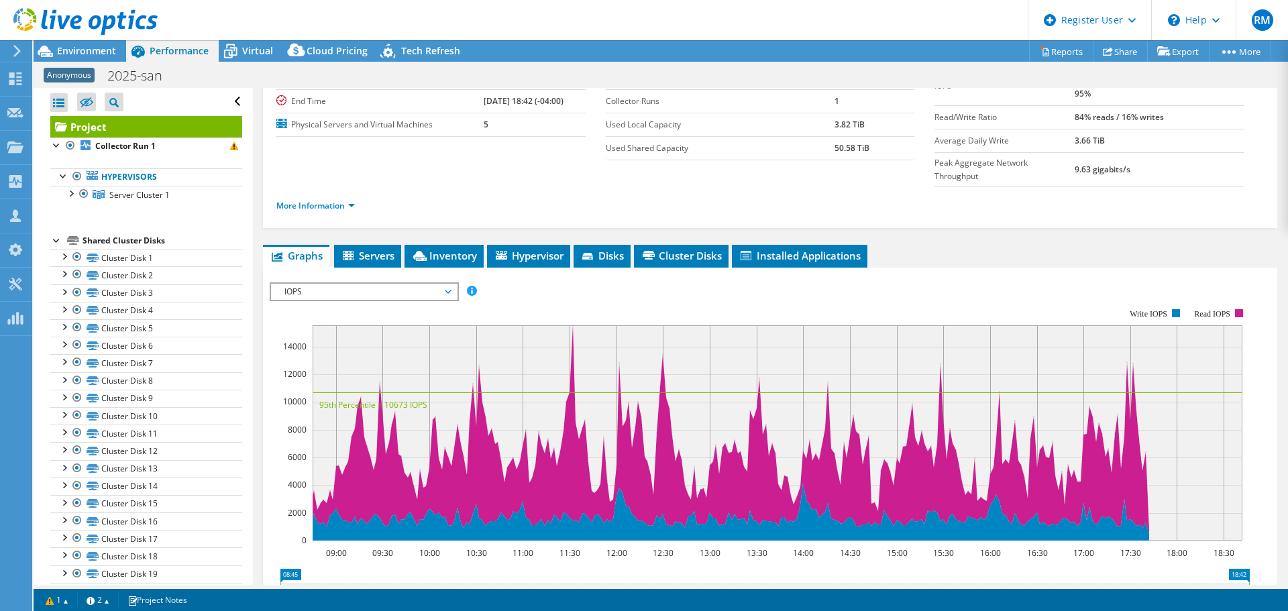
click at [488, 283] on div at bounding box center [770, 512] width 1001 height 458
click at [647, 251] on icon at bounding box center [649, 255] width 12 height 9
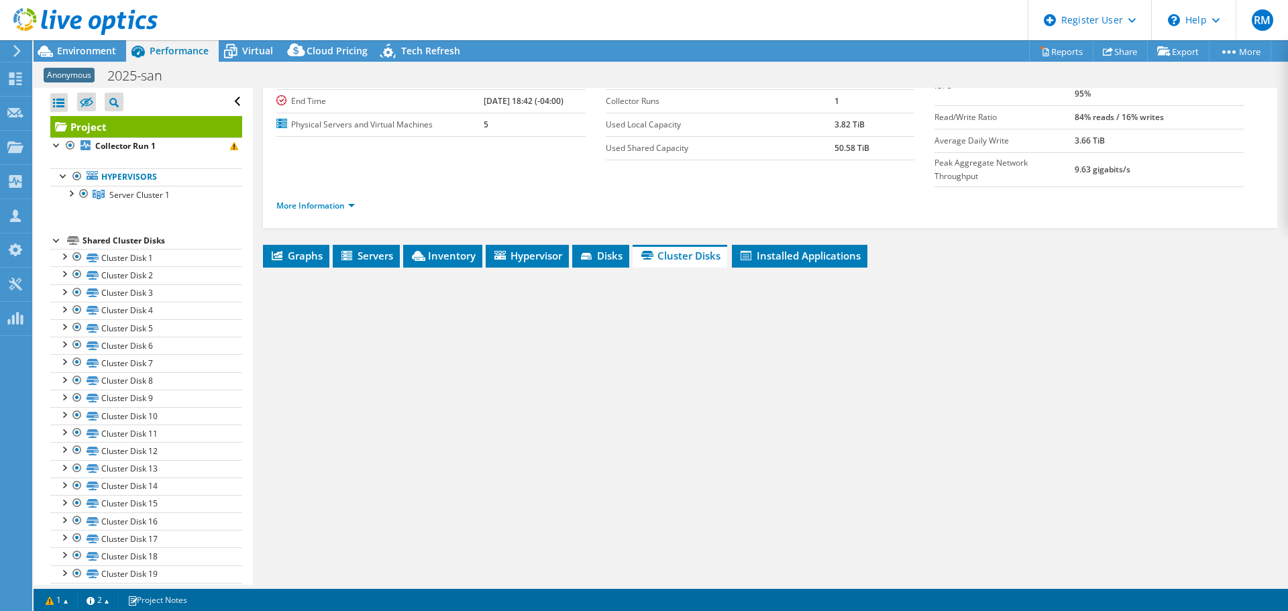
scroll to position [77, 0]
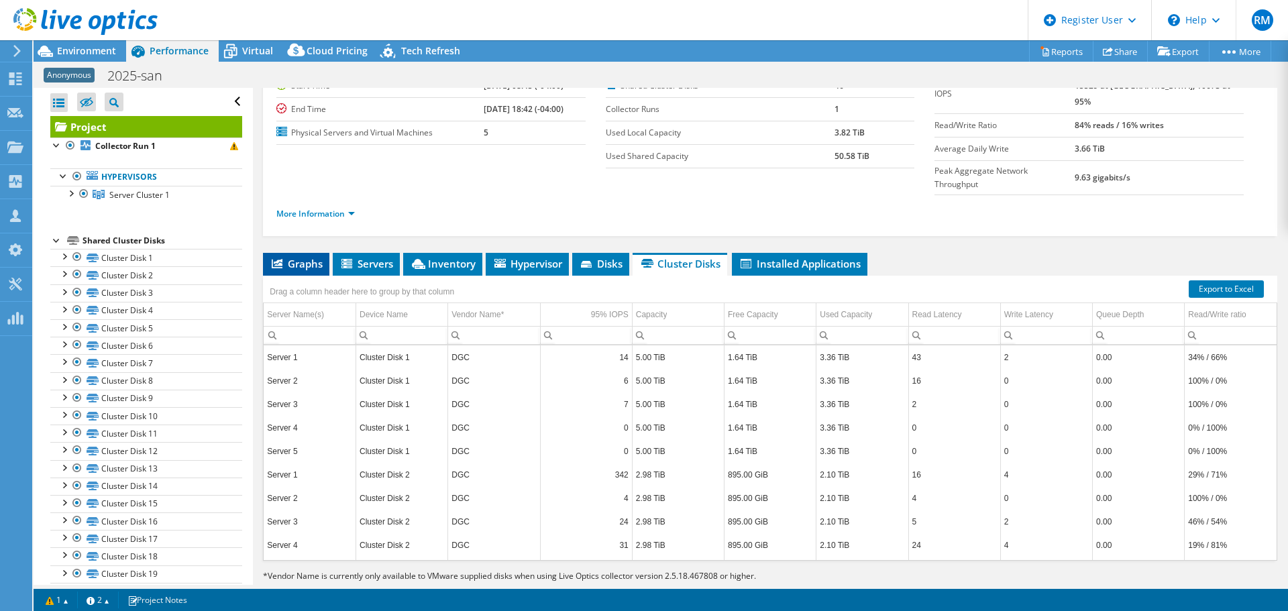
click at [309, 257] on span "Graphs" at bounding box center [296, 263] width 53 height 13
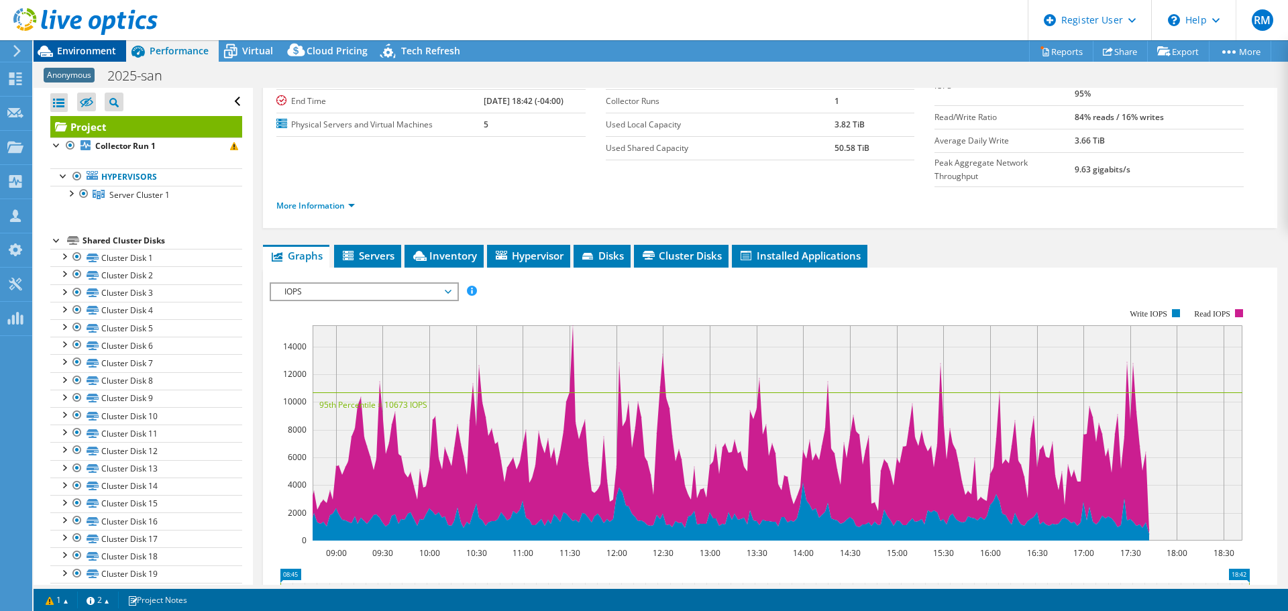
click at [80, 49] on span "Environment" at bounding box center [86, 50] width 59 height 13
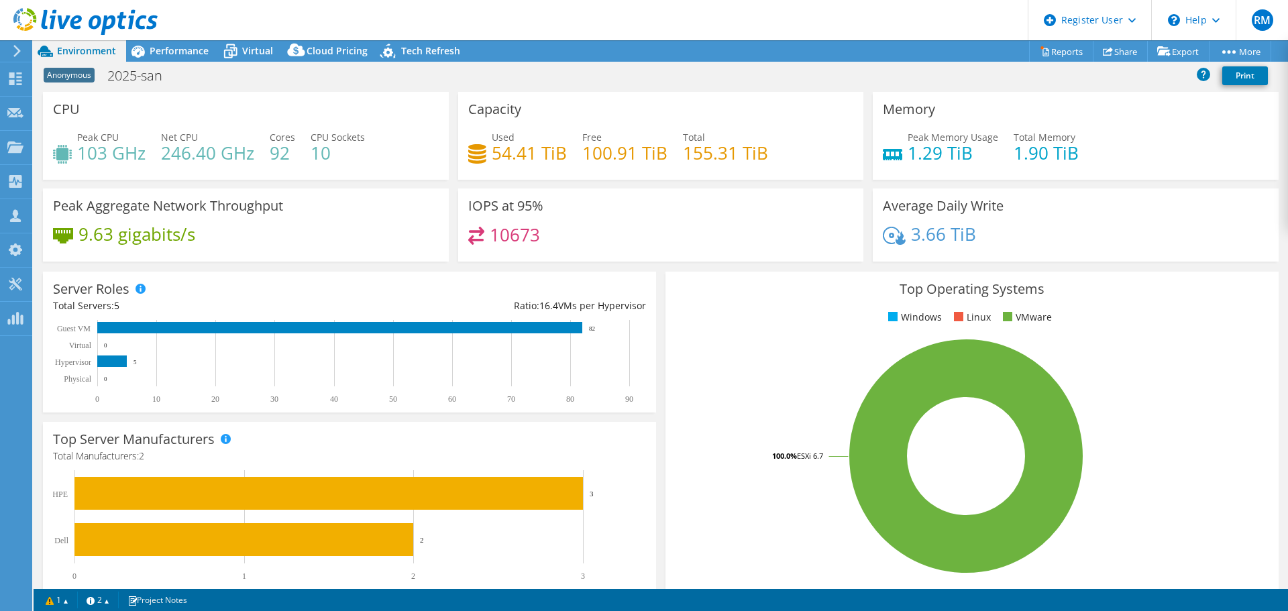
drag, startPoint x: 591, startPoint y: 145, endPoint x: 571, endPoint y: 125, distance: 27.5
click at [571, 125] on div "Capacity Used 54.41 TiB Free 100.91 TiB Total 155.31 TiB" at bounding box center [661, 136] width 406 height 88
click at [189, 48] on span "Performance" at bounding box center [179, 50] width 59 height 13
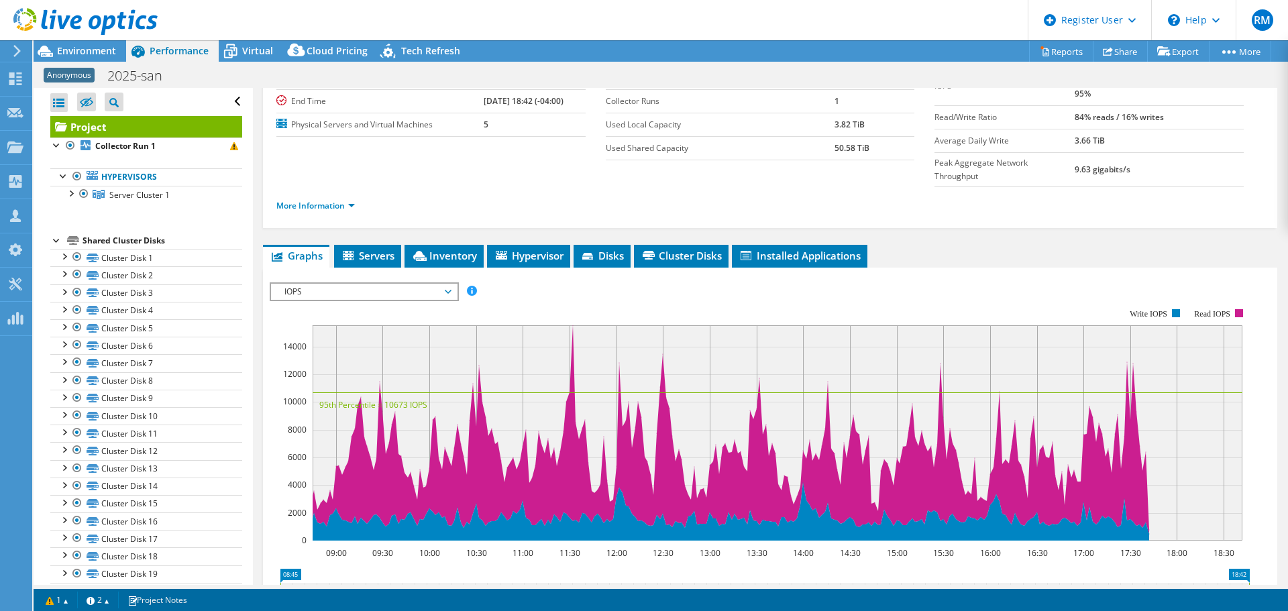
click at [378, 283] on div "IOPS IOPS Disk Throughput IO Size Latency Queue Depth CPU Percentage Memory Pag…" at bounding box center [364, 292] width 189 height 19
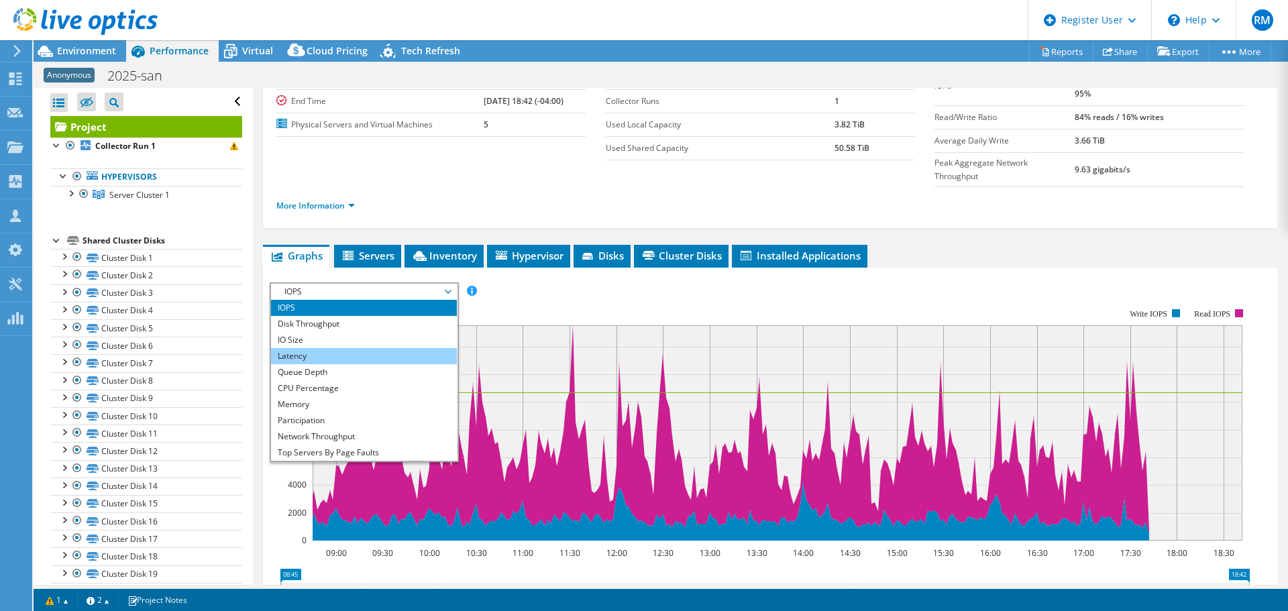
click at [375, 348] on li "Latency" at bounding box center [364, 356] width 186 height 16
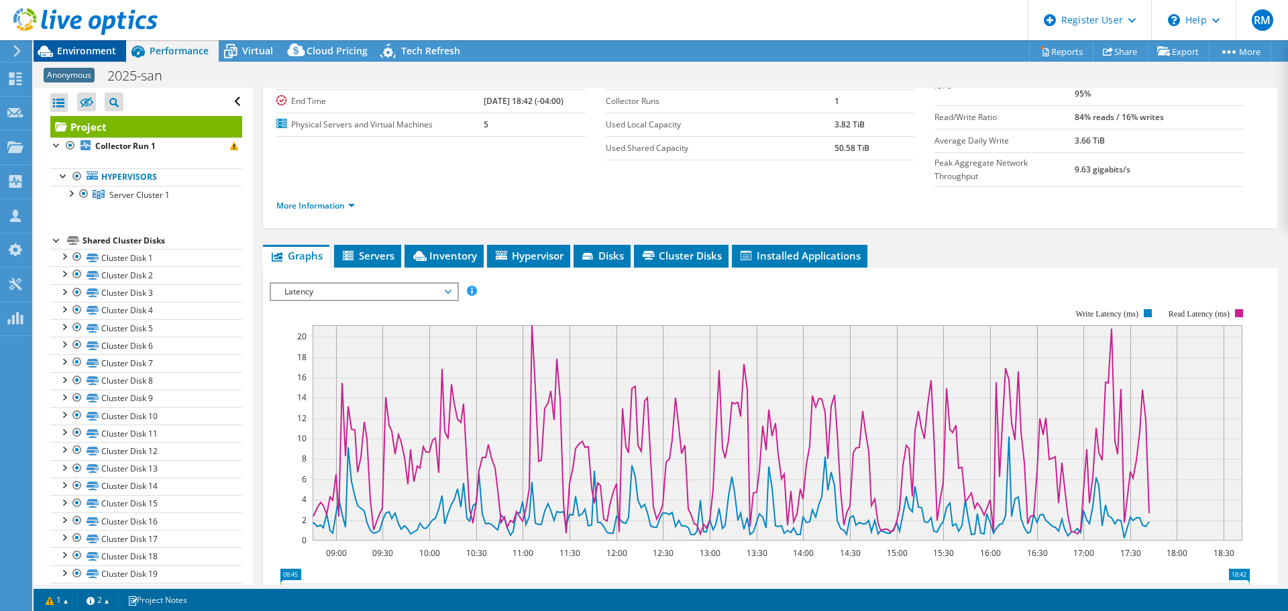
click at [93, 55] on span "Environment" at bounding box center [86, 50] width 59 height 13
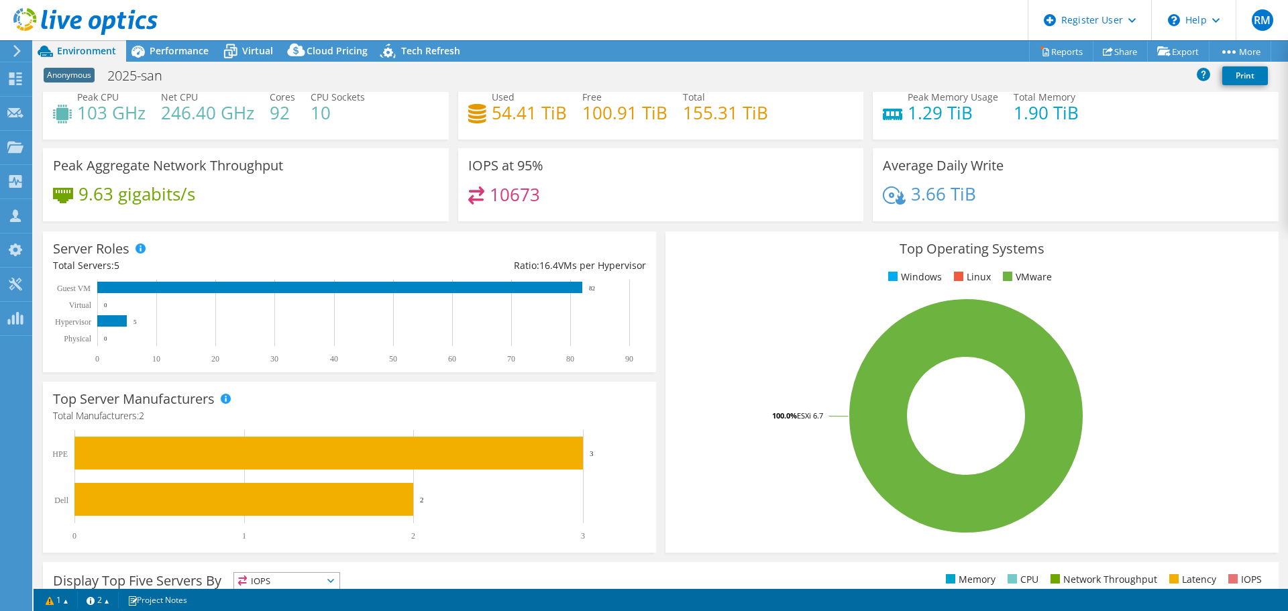
scroll to position [0, 0]
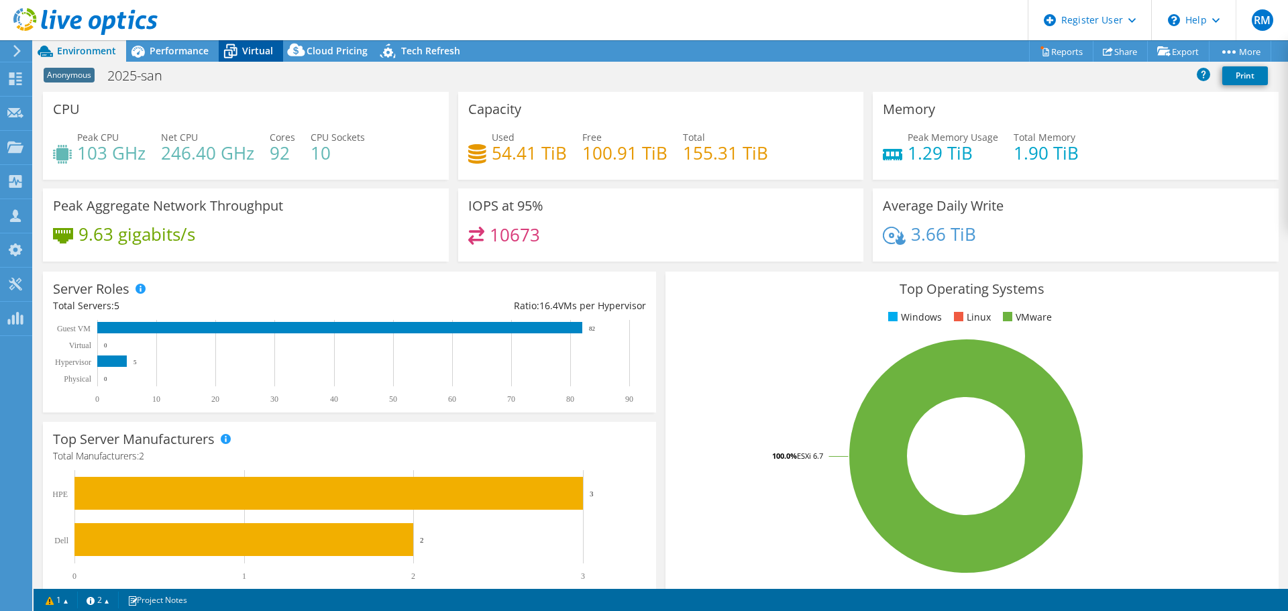
click at [262, 49] on span "Virtual" at bounding box center [257, 50] width 31 height 13
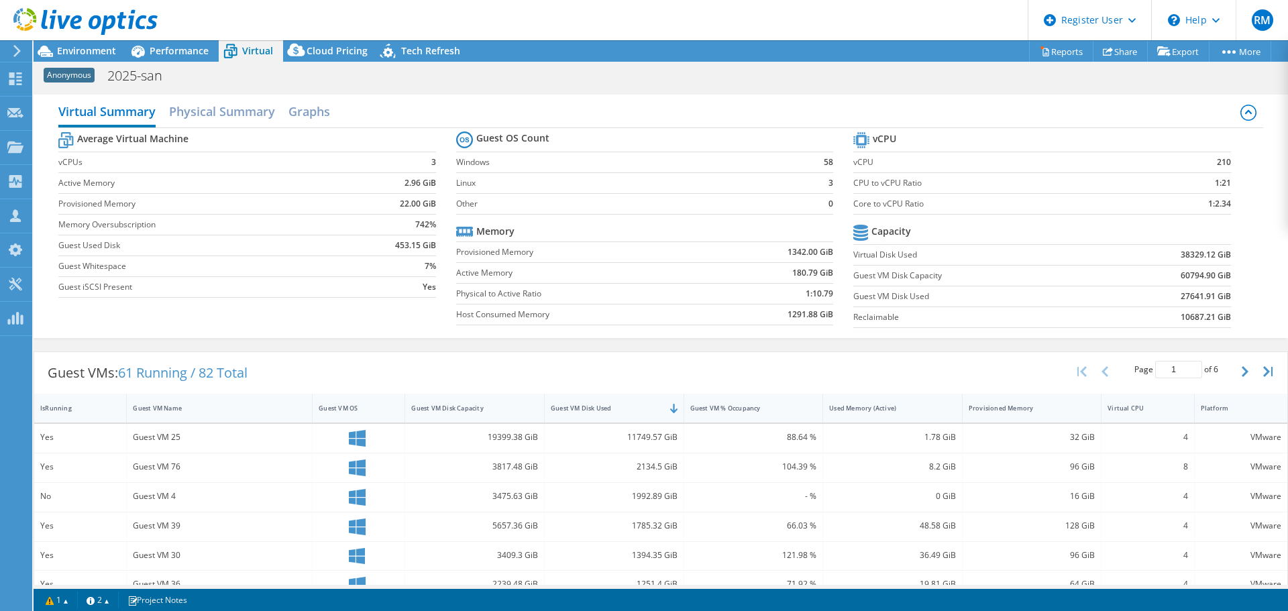
scroll to position [92, 0]
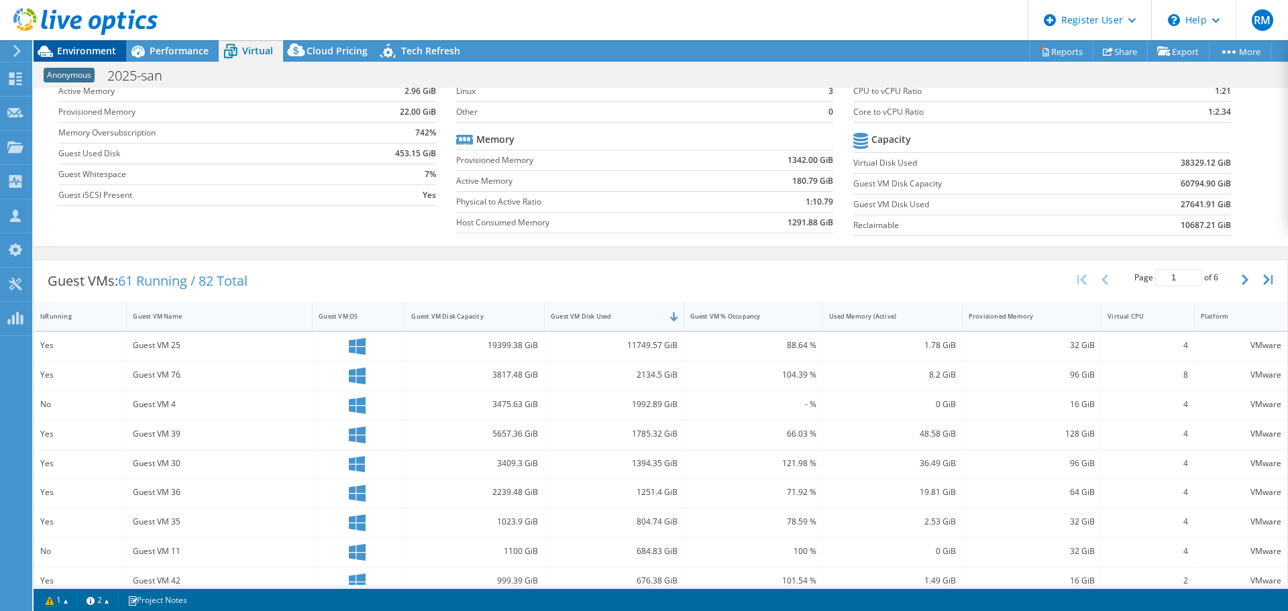
click at [92, 50] on span "Environment" at bounding box center [86, 50] width 59 height 13
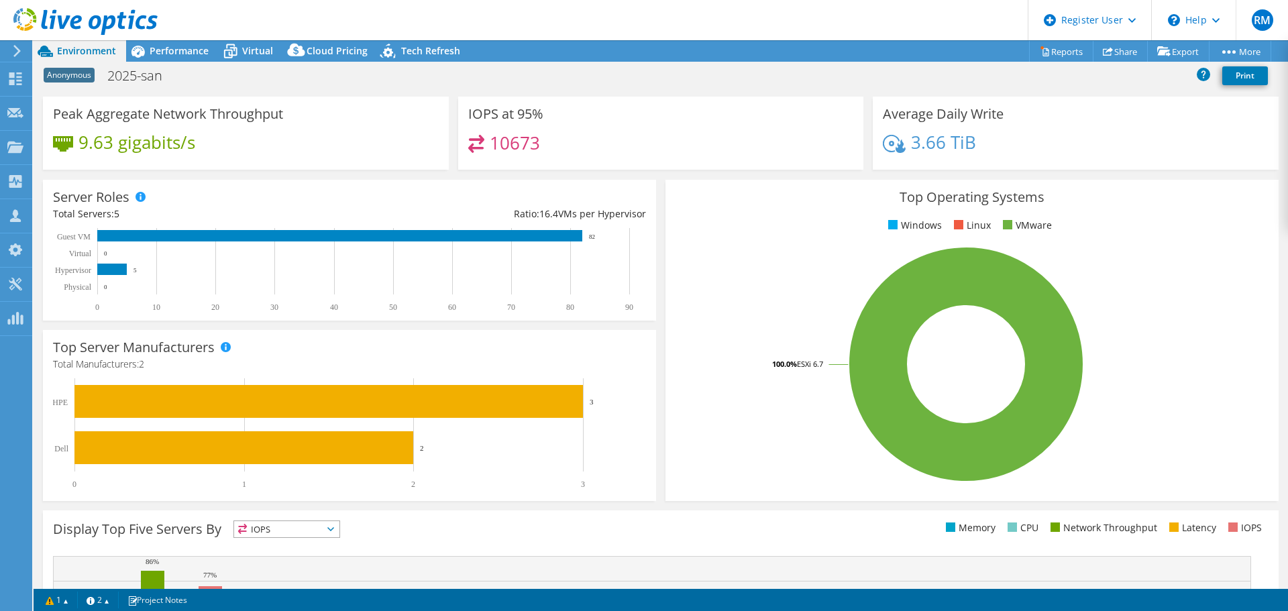
scroll to position [0, 0]
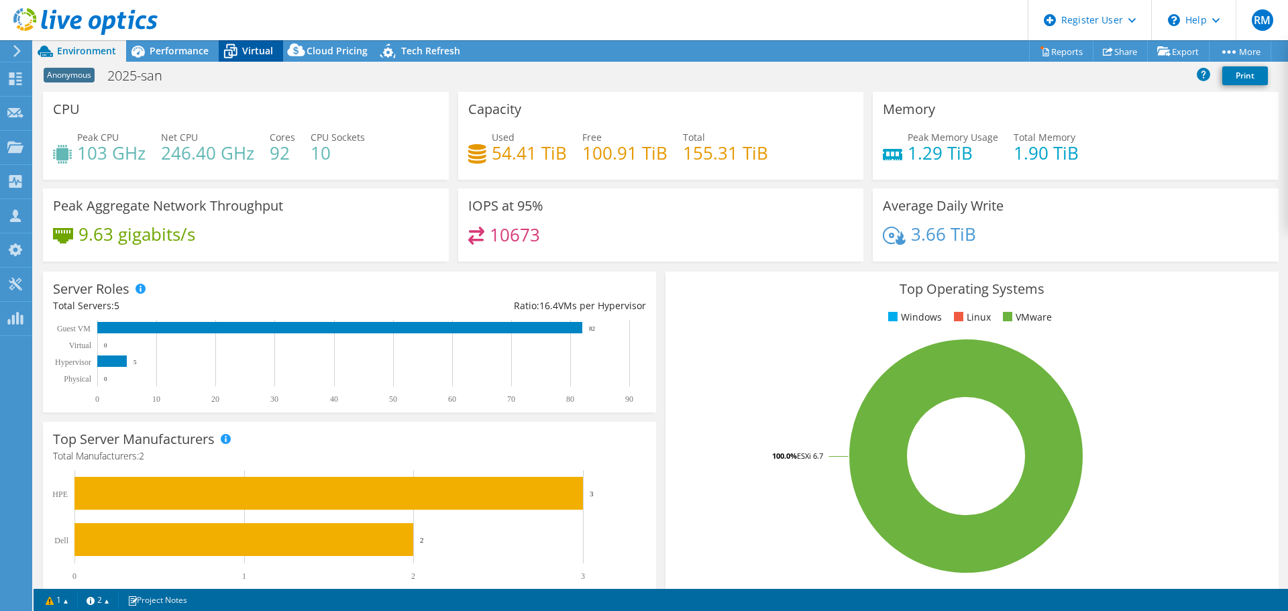
click at [265, 50] on span "Virtual" at bounding box center [257, 50] width 31 height 13
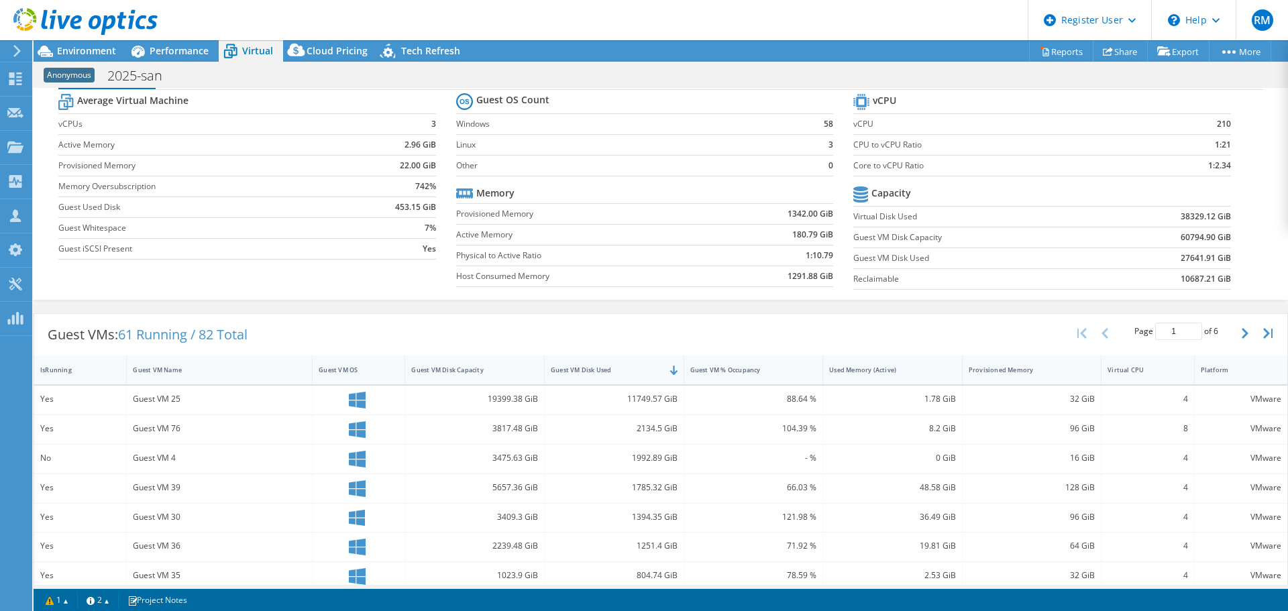
scroll to position [60, 0]
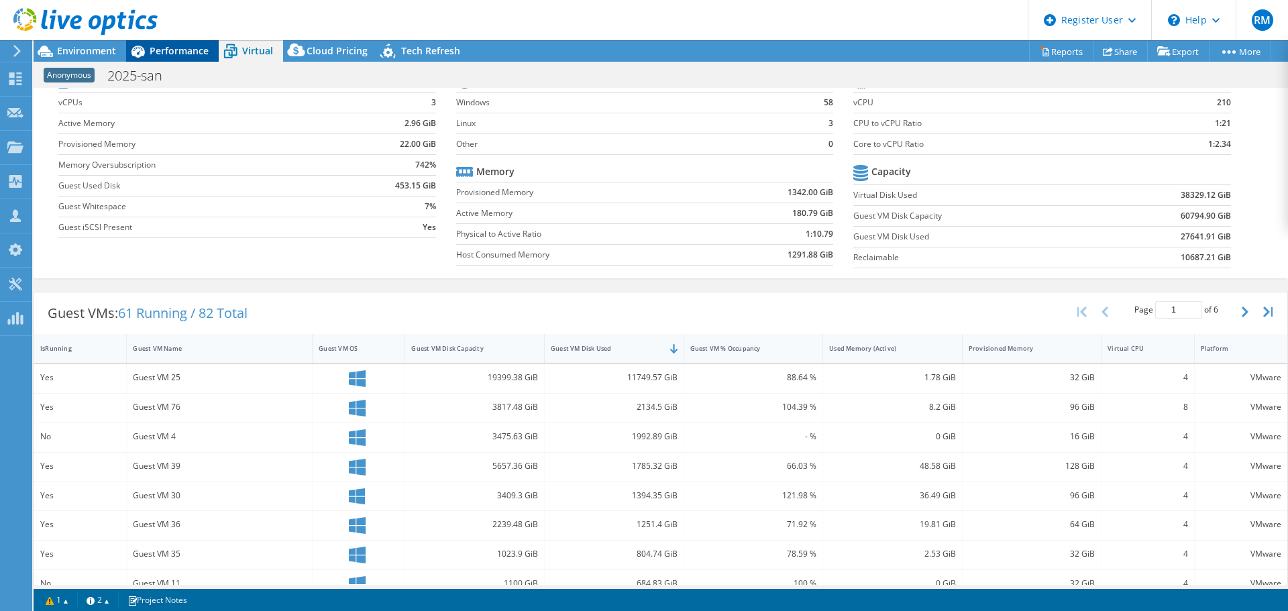
click at [180, 50] on span "Performance" at bounding box center [179, 50] width 59 height 13
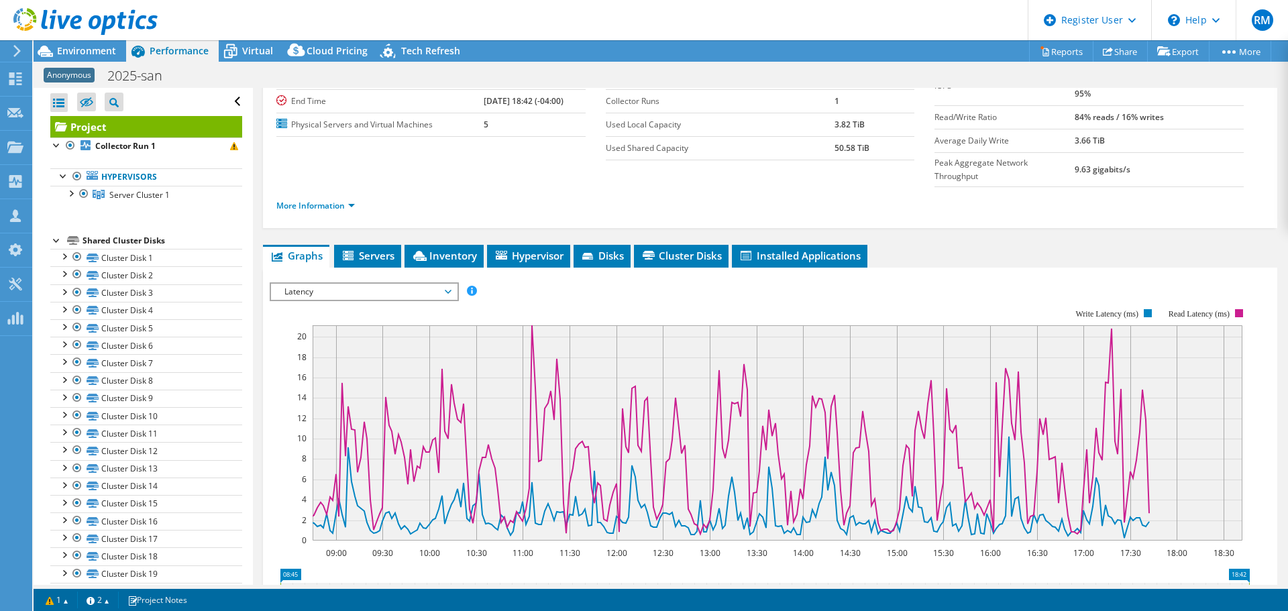
scroll to position [0, 0]
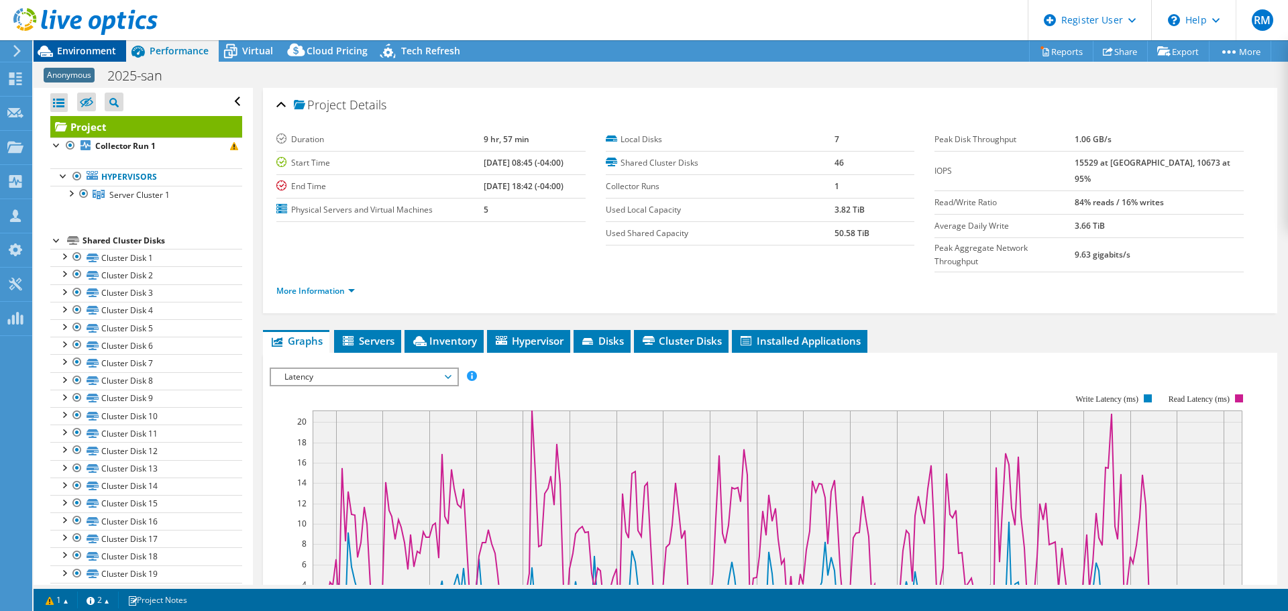
click at [108, 55] on span "Environment" at bounding box center [86, 50] width 59 height 13
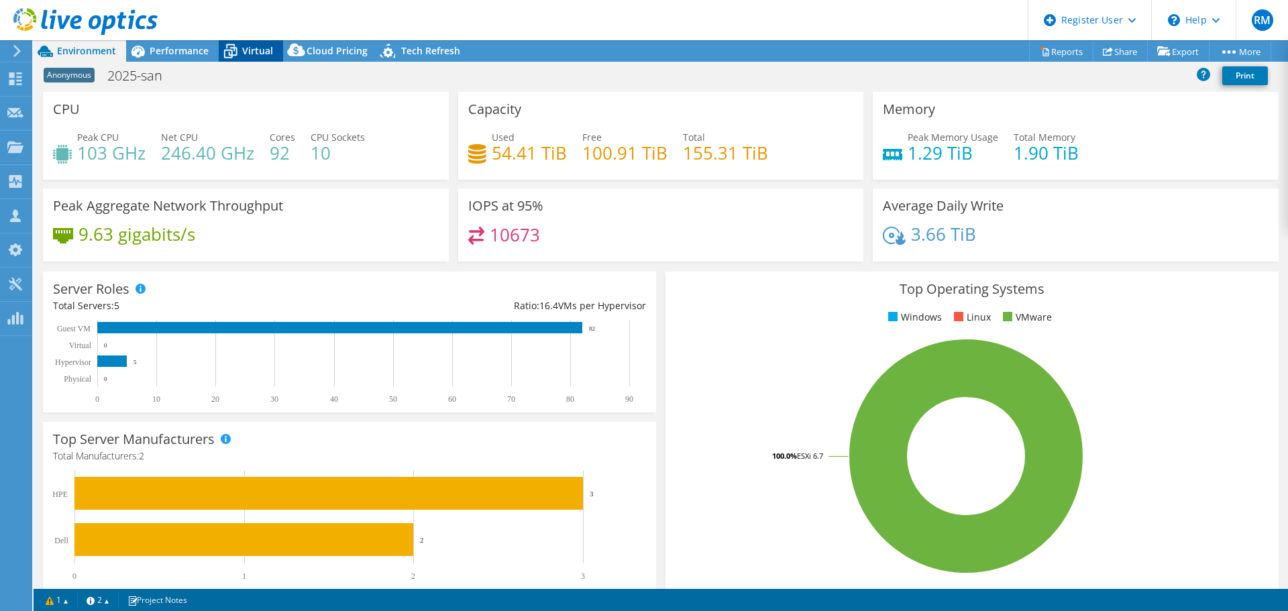
click at [266, 56] on span "Virtual" at bounding box center [257, 50] width 31 height 13
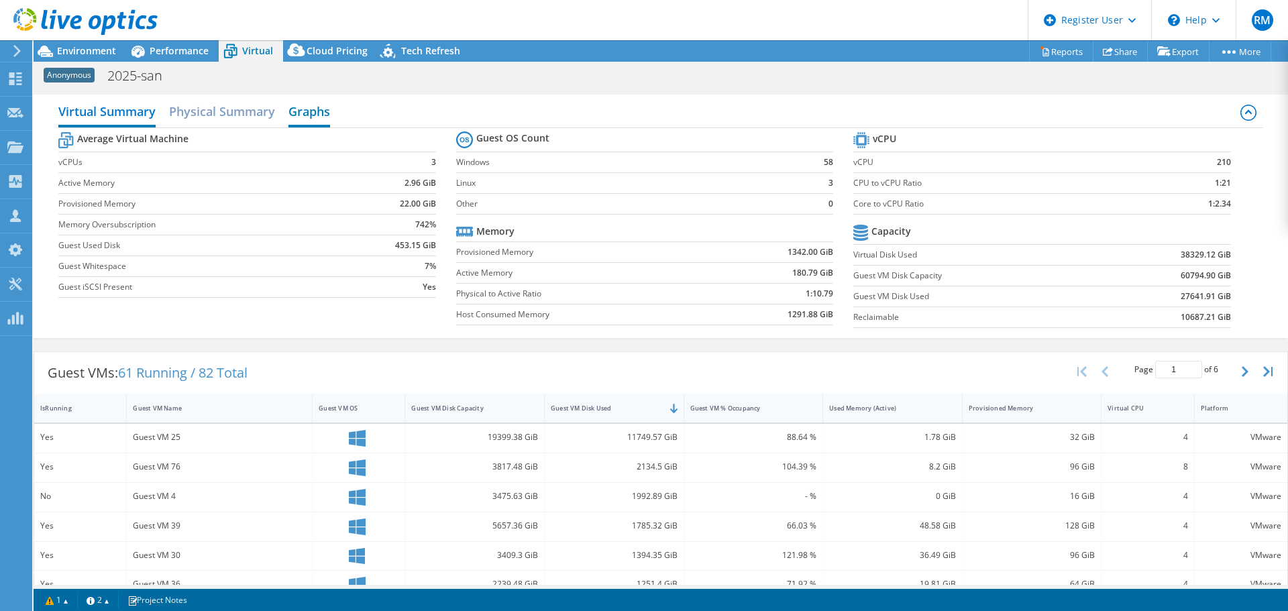
click at [307, 112] on h2 "Graphs" at bounding box center [310, 113] width 42 height 30
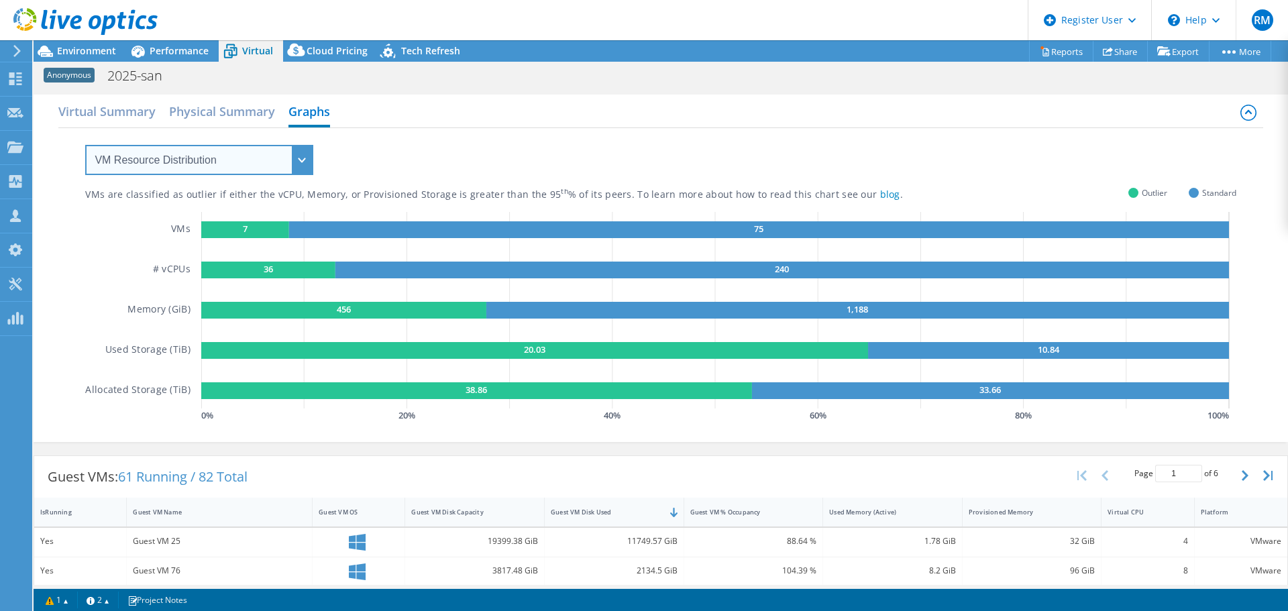
click at [287, 152] on select "VM Resource Distribution Provisioning Contrast Over Provisioning" at bounding box center [199, 160] width 228 height 30
select select "Over Provisioning"
click at [85, 145] on select "VM Resource Distribution Provisioning Contrast Over Provisioning" at bounding box center [199, 160] width 228 height 30
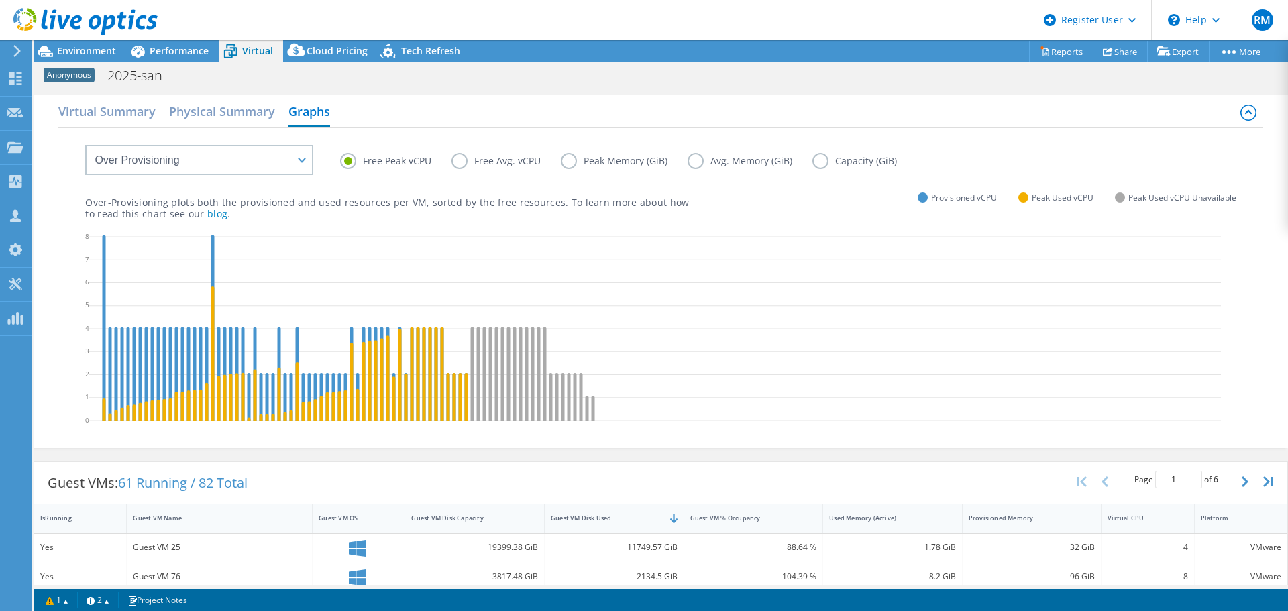
click at [821, 159] on label "Capacity (GiB)" at bounding box center [865, 161] width 105 height 16
click at [0, 0] on input "Capacity (GiB)" at bounding box center [0, 0] width 0 height 0
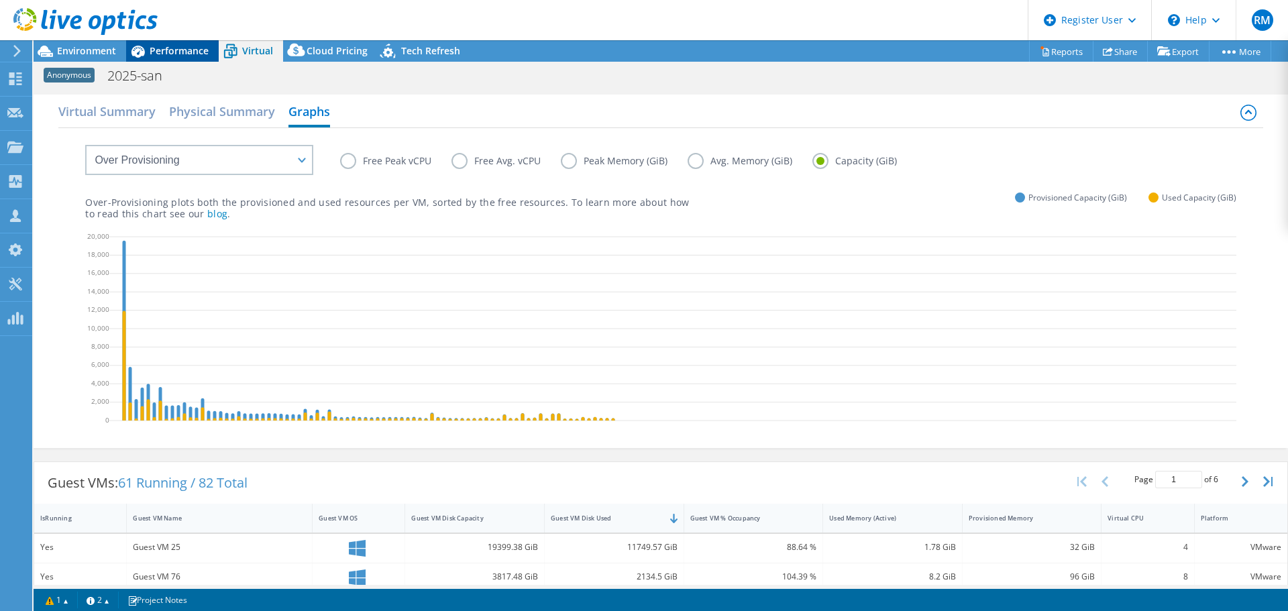
click at [175, 54] on span "Performance" at bounding box center [179, 50] width 59 height 13
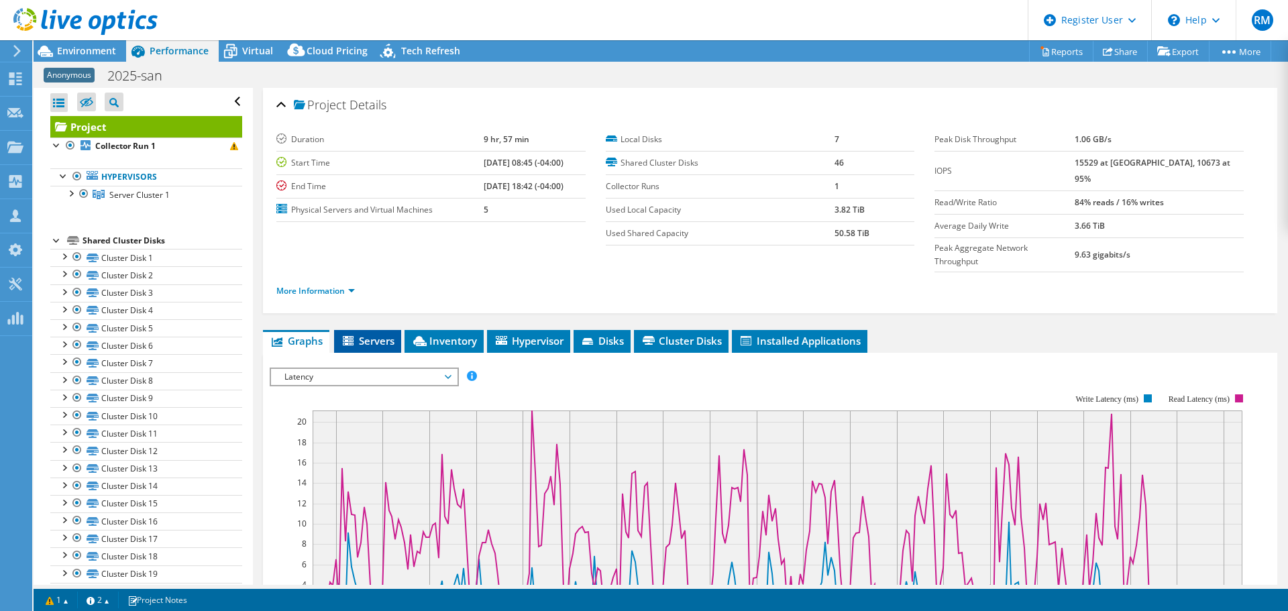
click at [373, 330] on li "Servers" at bounding box center [367, 341] width 67 height 23
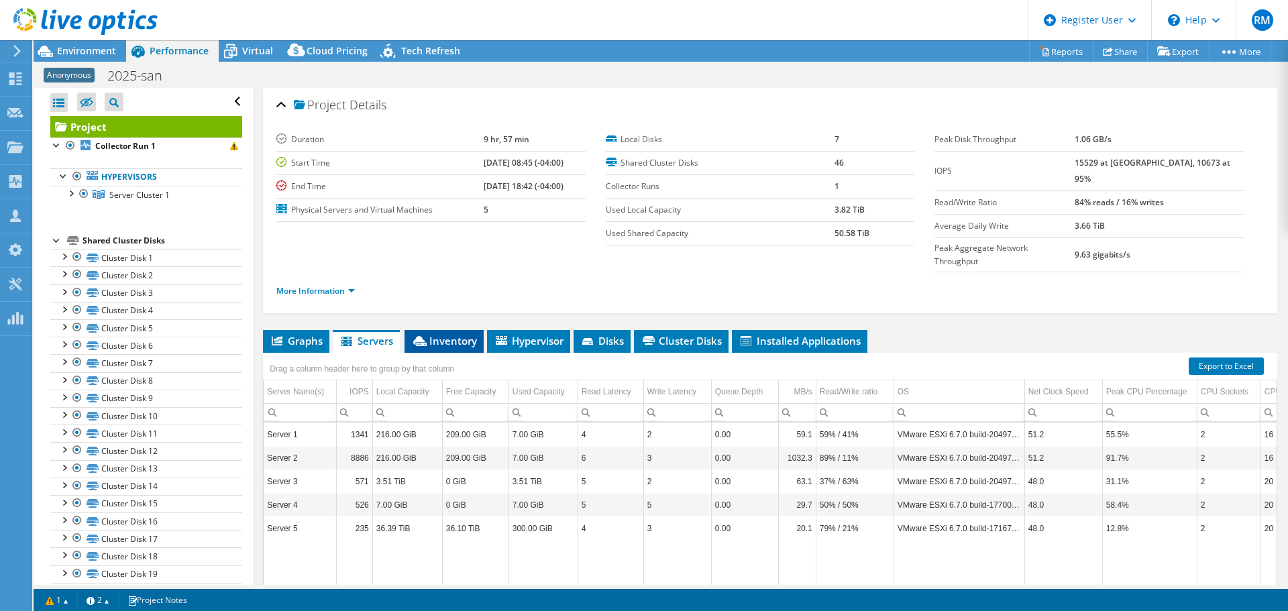
click at [430, 334] on span "Inventory" at bounding box center [444, 340] width 66 height 13
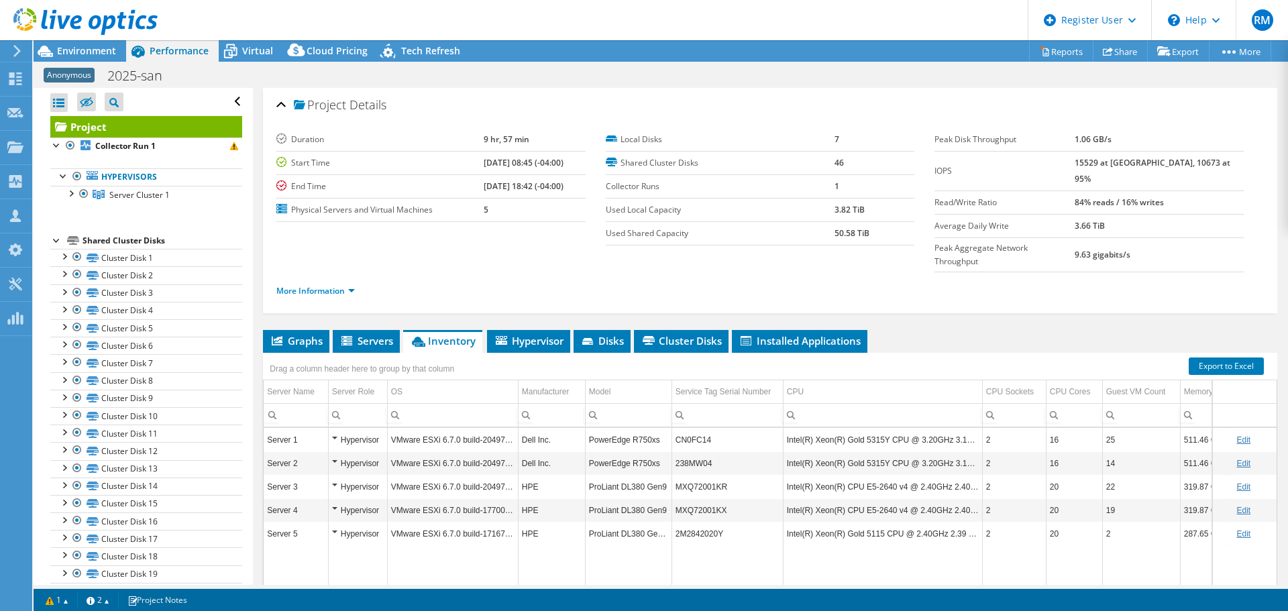
click at [666, 272] on div "More Information" at bounding box center [770, 291] width 988 height 38
drag, startPoint x: 673, startPoint y: 38, endPoint x: 647, endPoint y: 32, distance: 26.9
click at [647, 32] on header "RM Dell User [PERSON_NAME] [PERSON_NAME][EMAIL_ADDRESS][PERSON_NAME][DOMAIN_NAM…" at bounding box center [644, 20] width 1288 height 40
drag, startPoint x: 652, startPoint y: 29, endPoint x: 609, endPoint y: 29, distance: 42.9
click at [609, 29] on header "RM Dell User [PERSON_NAME] [PERSON_NAME][EMAIL_ADDRESS][PERSON_NAME][DOMAIN_NAM…" at bounding box center [644, 20] width 1288 height 40
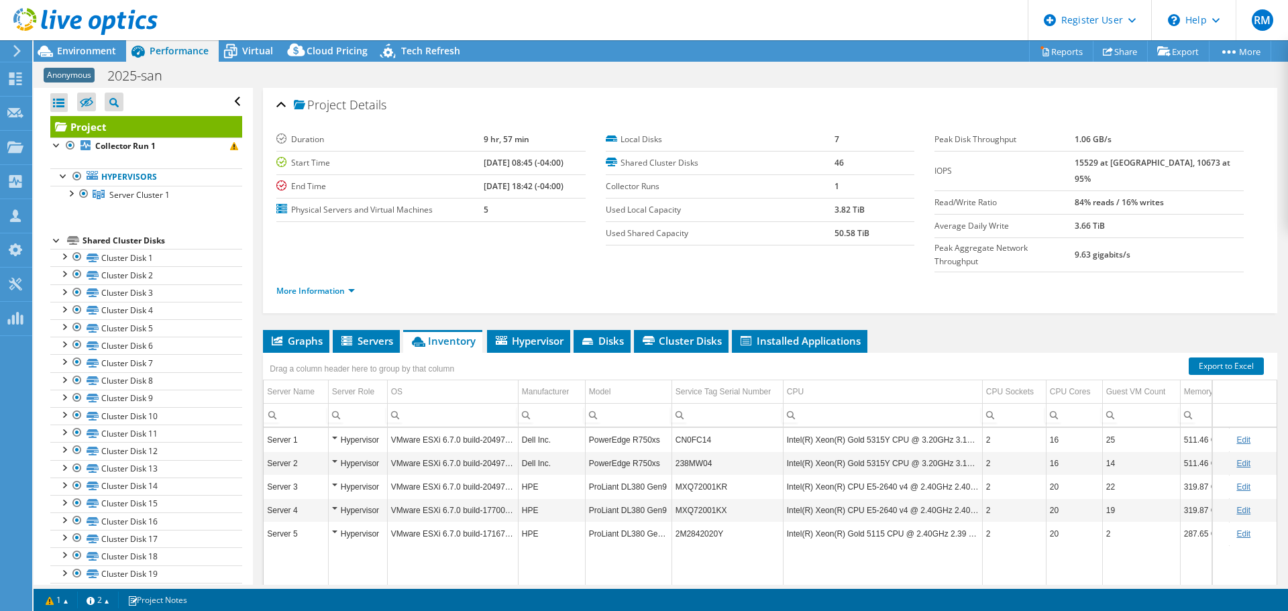
drag, startPoint x: 653, startPoint y: 36, endPoint x: 595, endPoint y: 40, distance: 57.9
click at [595, 40] on div "Project Actions Project Actions Reports Share Export vSAN ReadyNode Sizer" at bounding box center [661, 50] width 1255 height 21
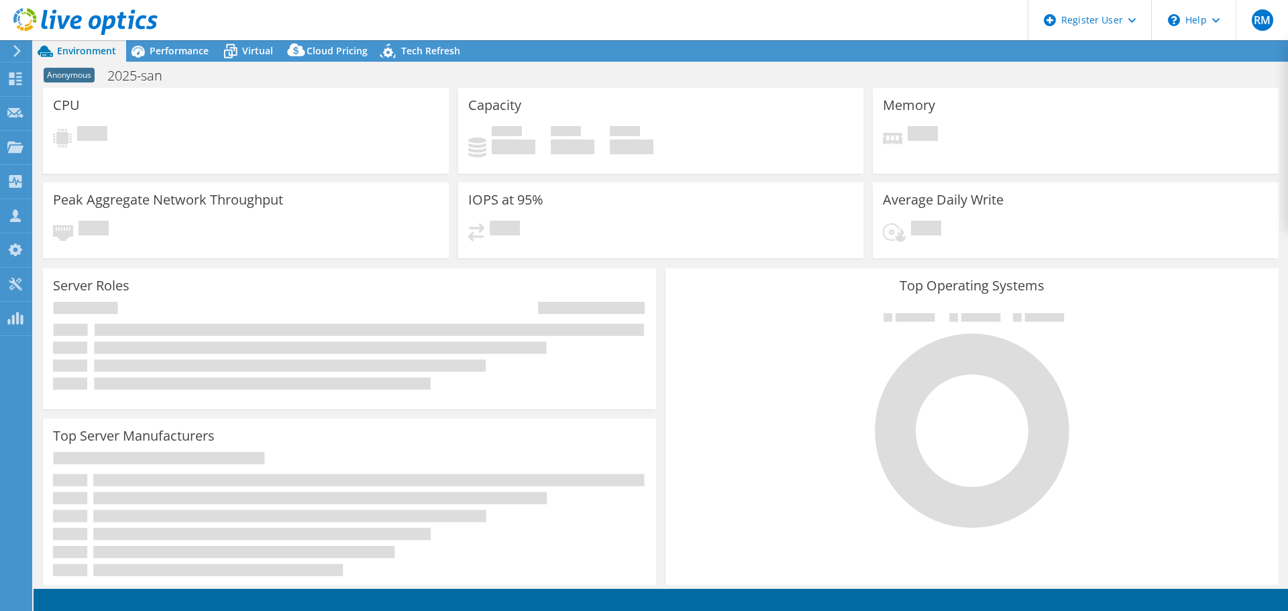
select select "USD"
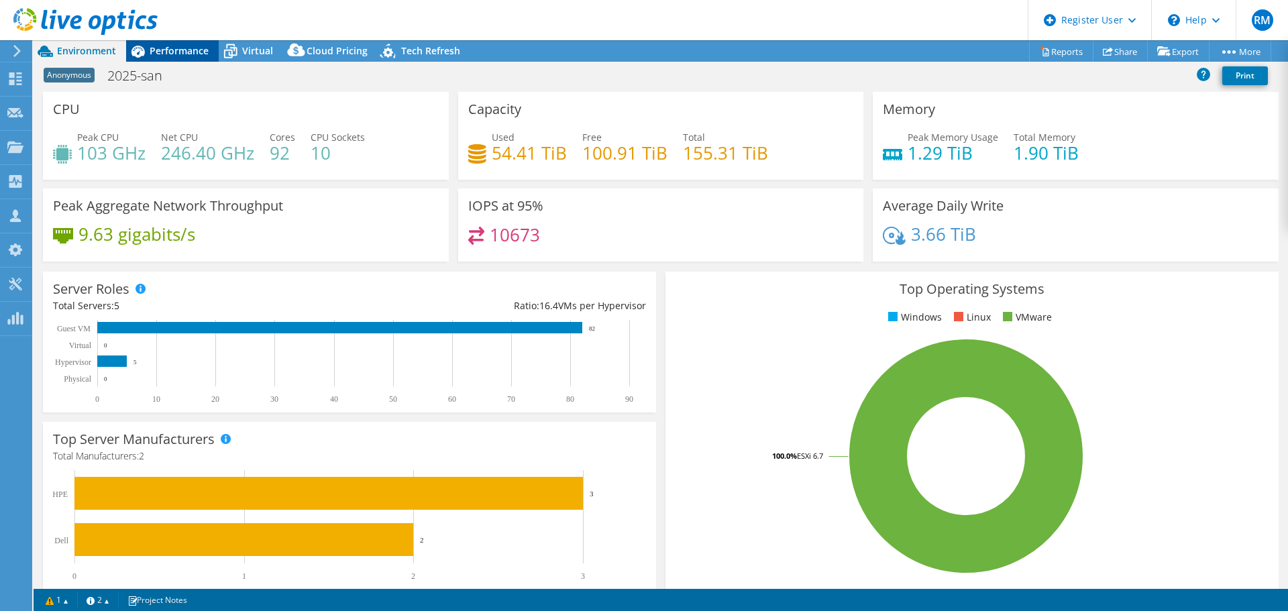
click at [197, 49] on span "Performance" at bounding box center [179, 50] width 59 height 13
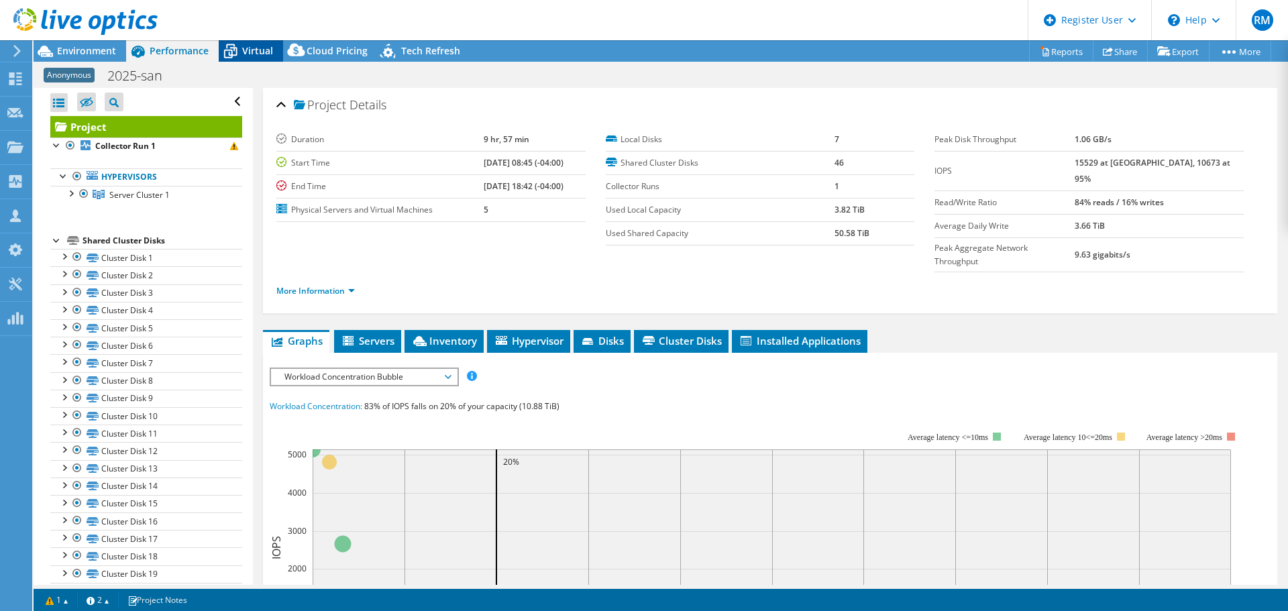
click at [259, 50] on span "Virtual" at bounding box center [257, 50] width 31 height 13
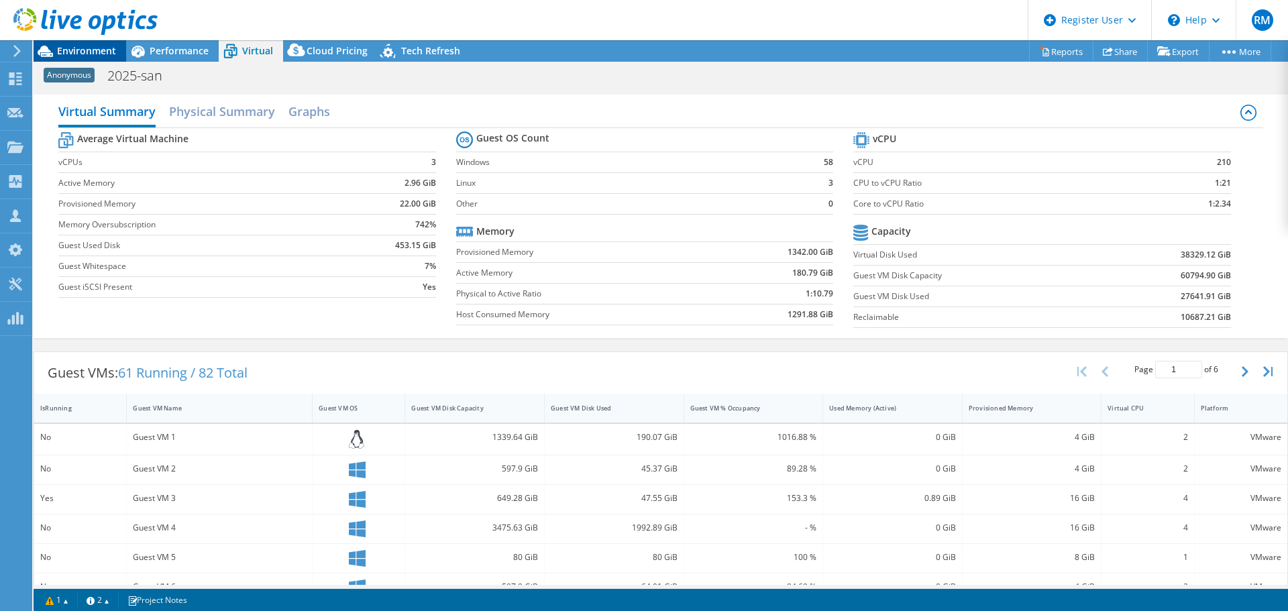
click at [94, 52] on span "Environment" at bounding box center [86, 50] width 59 height 13
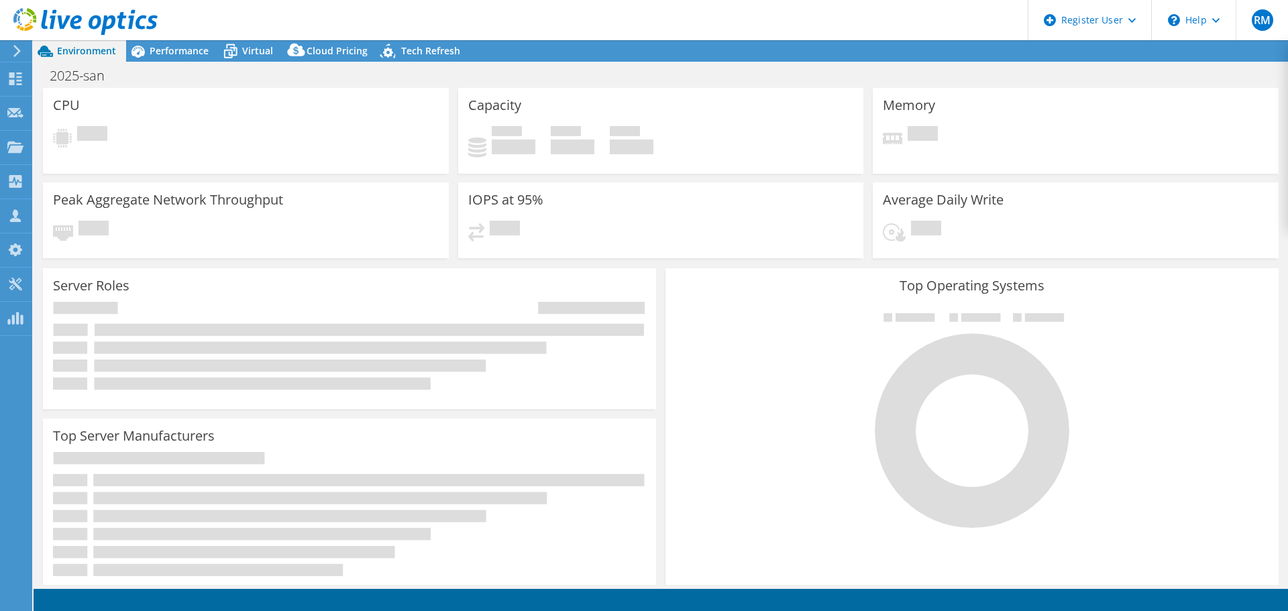
select select "USD"
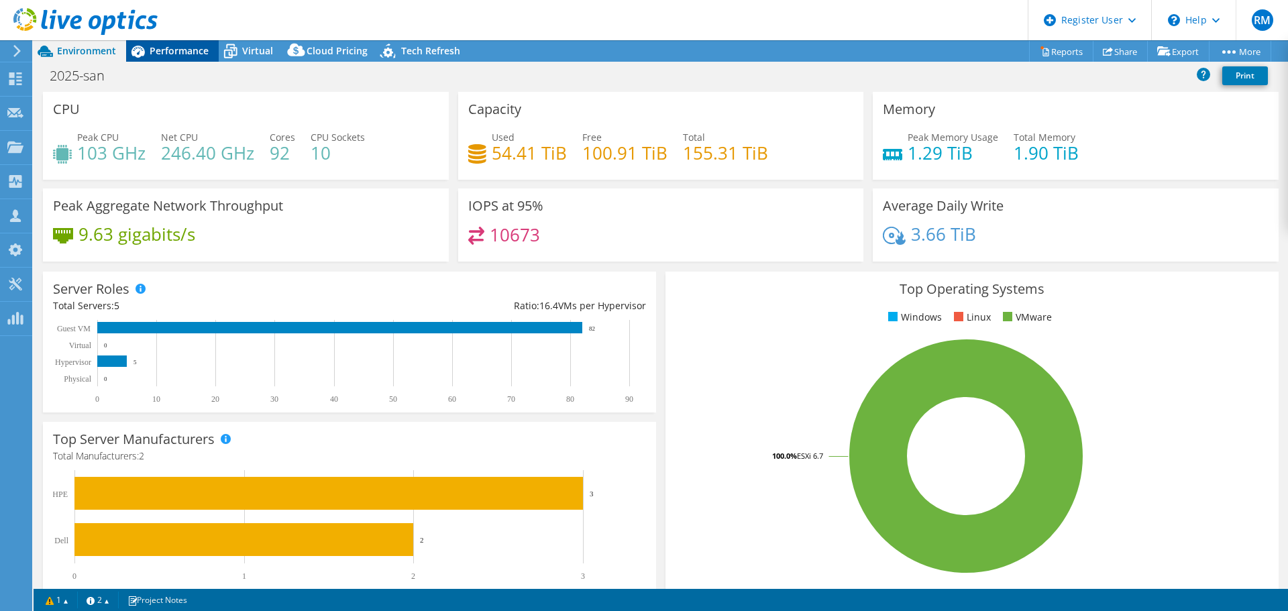
click at [178, 48] on span "Performance" at bounding box center [179, 50] width 59 height 13
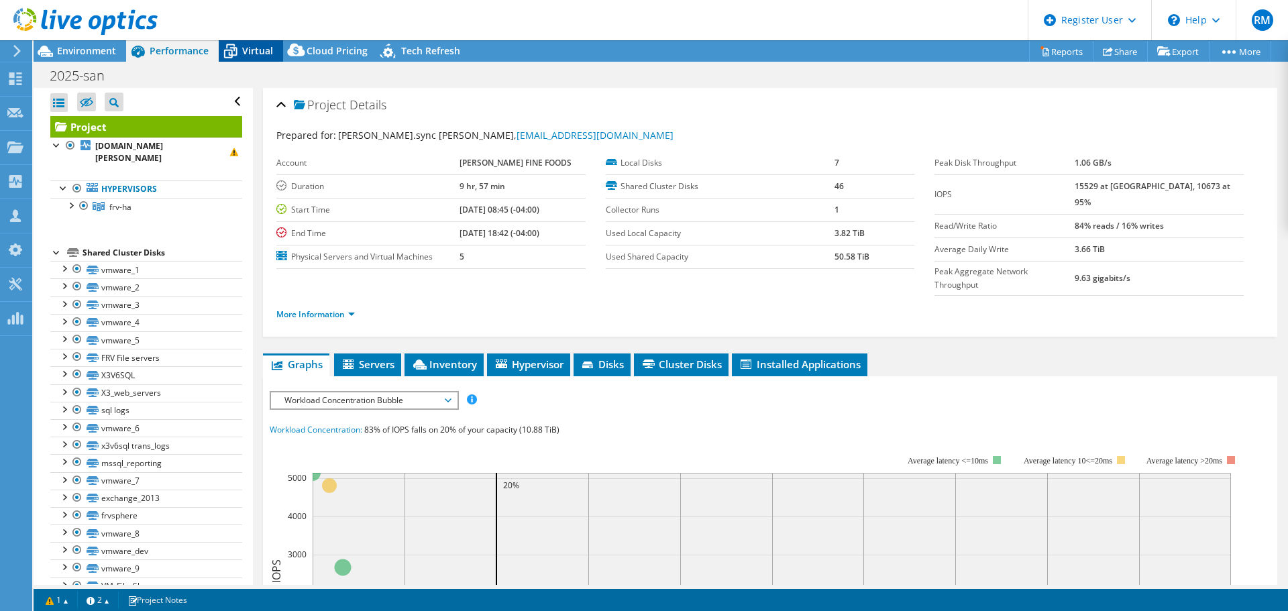
click at [266, 52] on span "Virtual" at bounding box center [257, 50] width 31 height 13
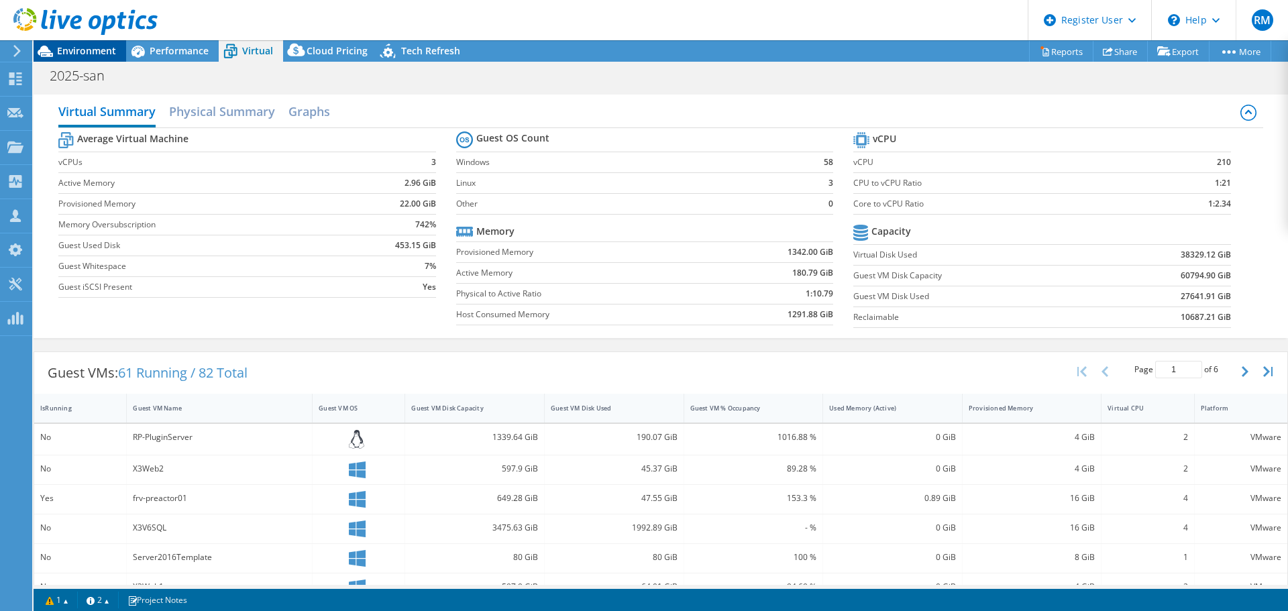
click at [104, 58] on div "Environment" at bounding box center [80, 50] width 93 height 21
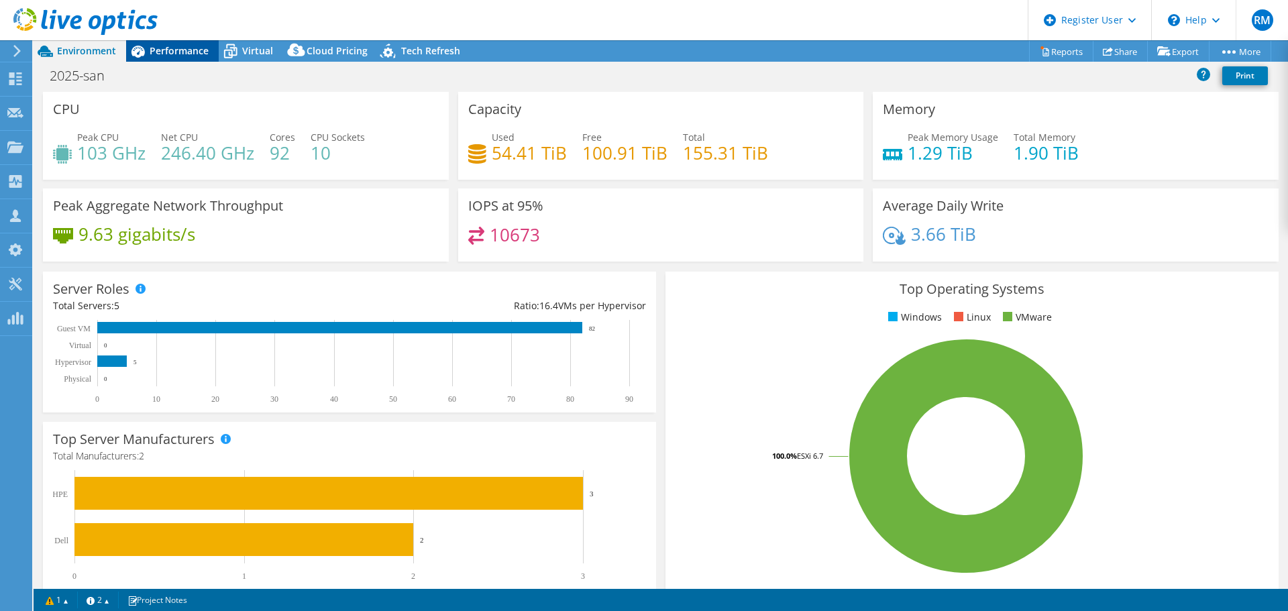
click at [209, 46] on div "Performance" at bounding box center [172, 50] width 93 height 21
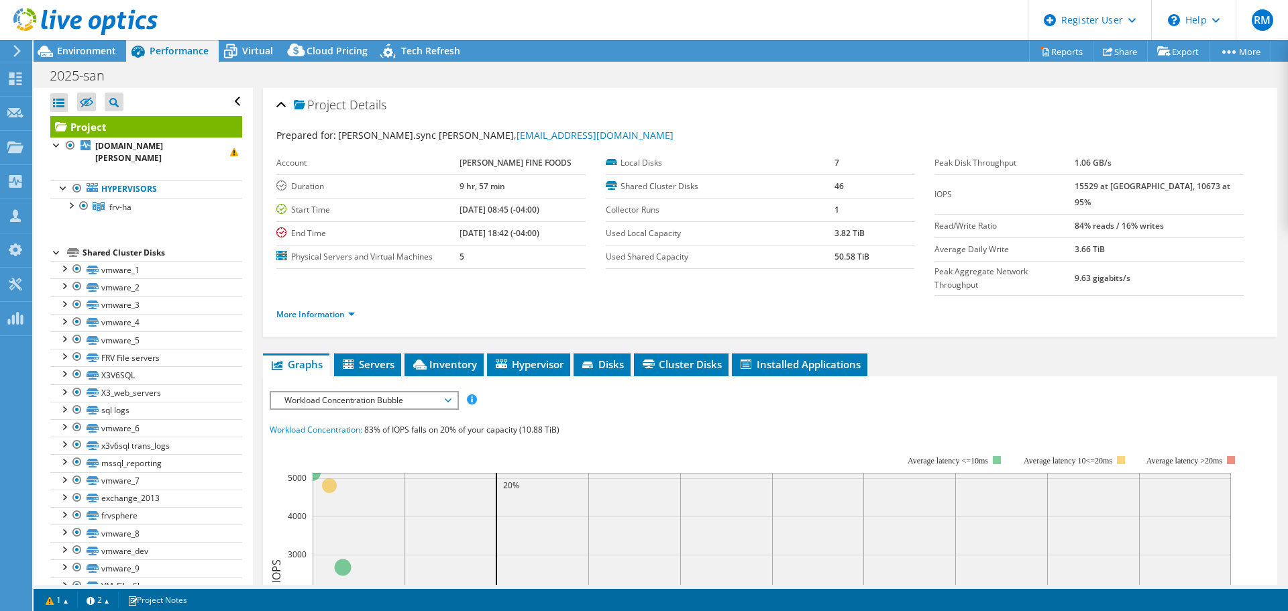
drag, startPoint x: 689, startPoint y: 30, endPoint x: 660, endPoint y: 23, distance: 30.1
click at [660, 23] on header "RM Dell User [PERSON_NAME] [PERSON_NAME][EMAIL_ADDRESS][PERSON_NAME][DOMAIN_NAM…" at bounding box center [644, 20] width 1288 height 40
drag, startPoint x: 660, startPoint y: 23, endPoint x: 644, endPoint y: 28, distance: 16.0
click at [644, 28] on header "RM Dell User [PERSON_NAME] [PERSON_NAME][EMAIL_ADDRESS][PERSON_NAME][DOMAIN_NAM…" at bounding box center [644, 20] width 1288 height 40
